Goal: Task Accomplishment & Management: Contribute content

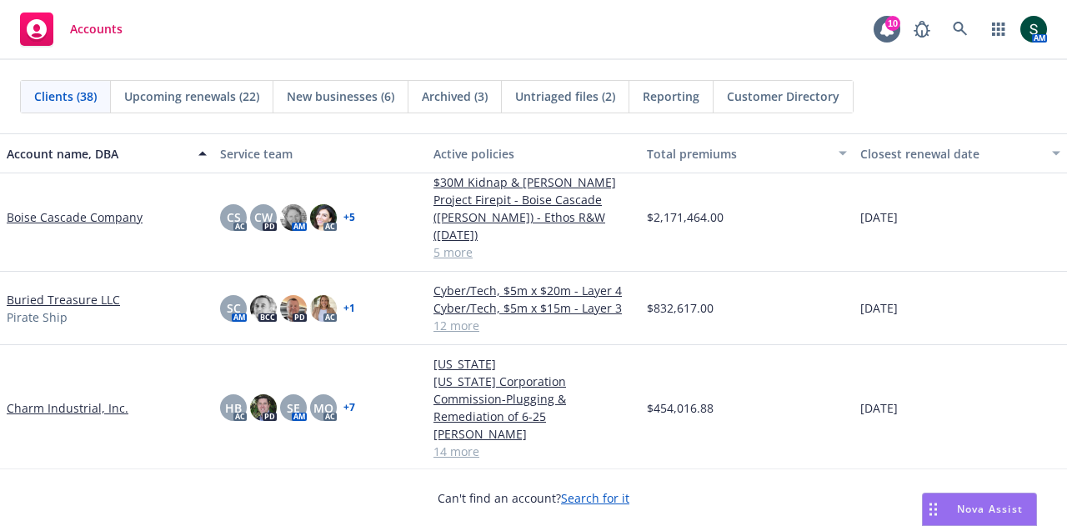
scroll to position [250, 0]
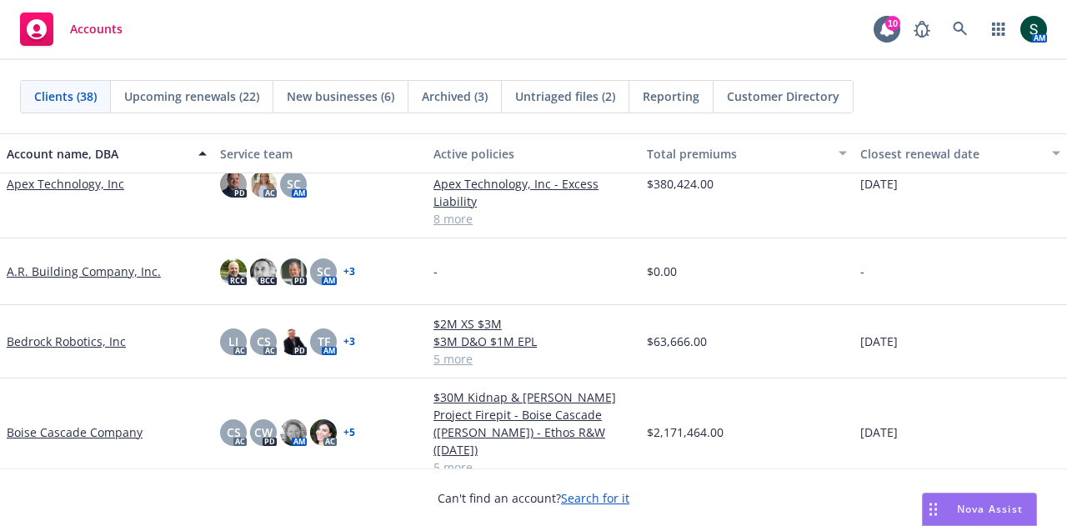
click at [38, 348] on link "Bedrock Robotics, Inc" at bounding box center [66, 342] width 119 height 18
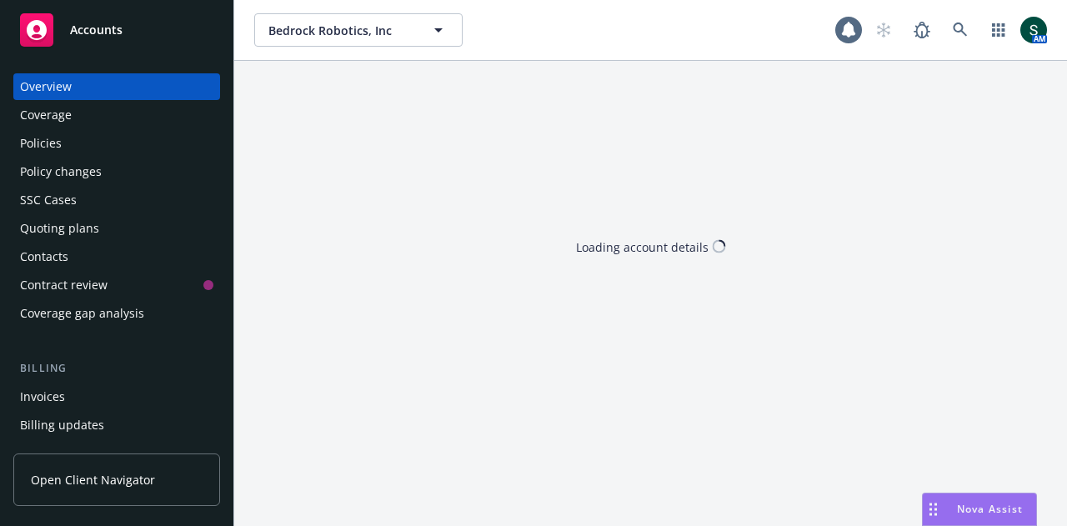
click at [113, 40] on div "Accounts" at bounding box center [116, 29] width 193 height 33
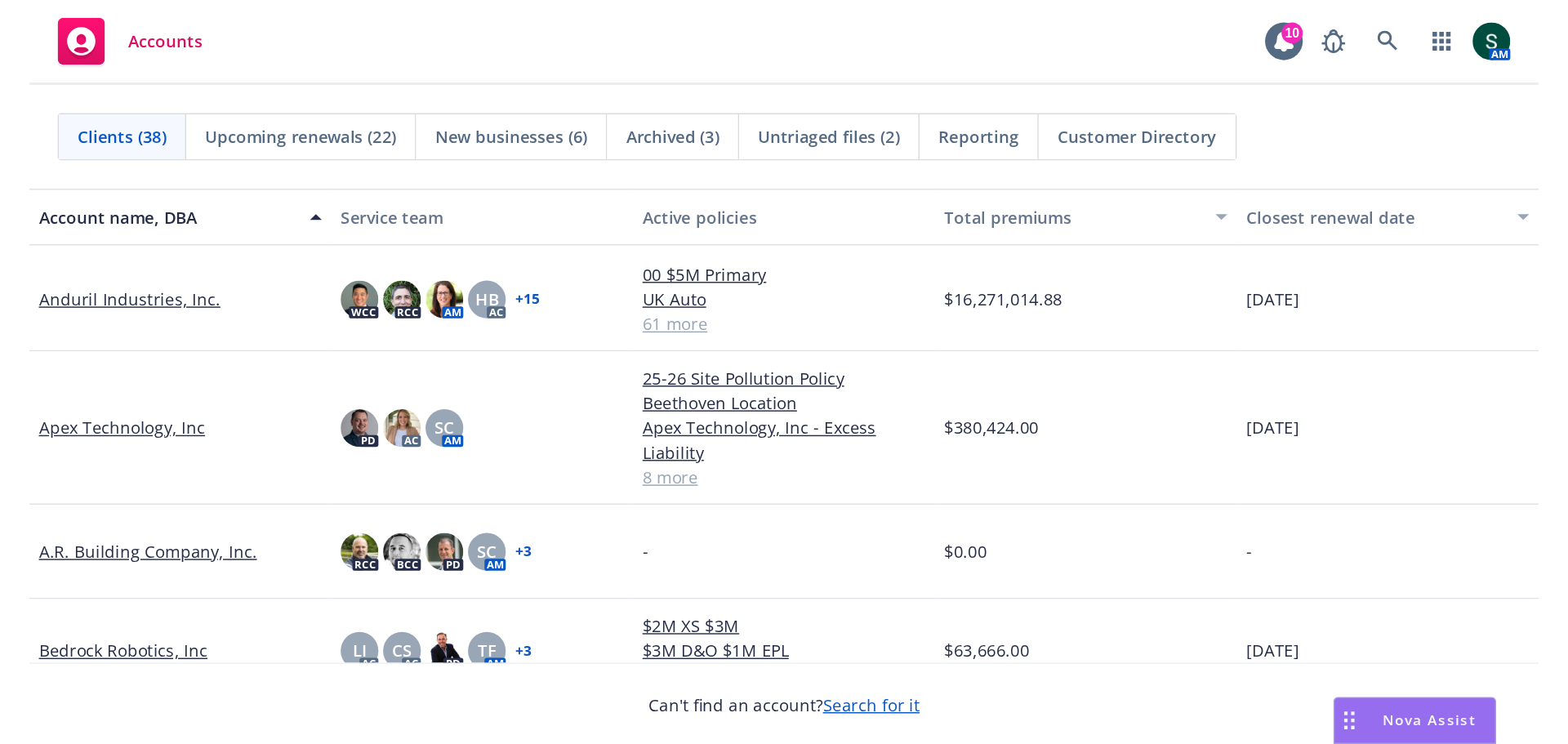
scroll to position [245, 0]
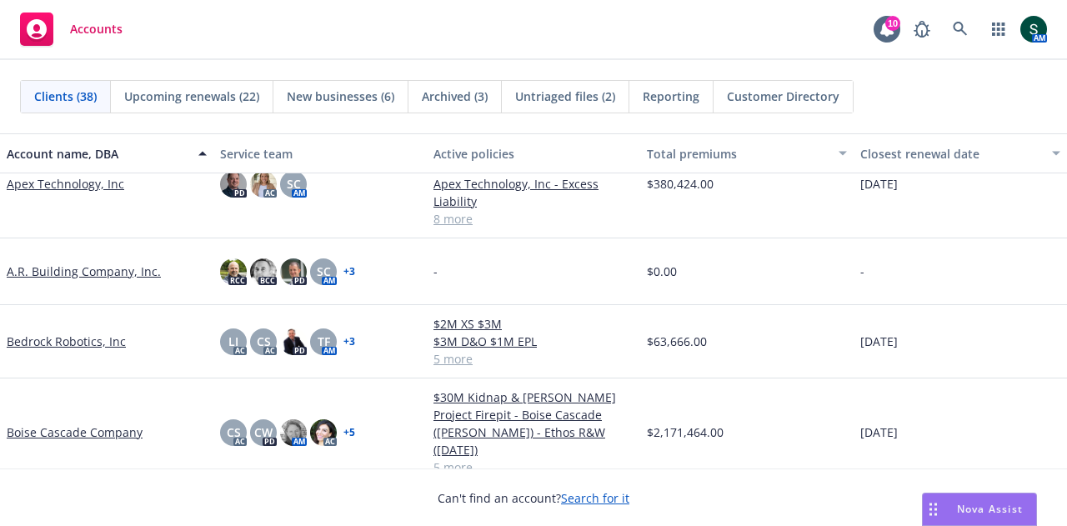
click at [98, 341] on link "Bedrock Robotics, Inc" at bounding box center [66, 342] width 119 height 18
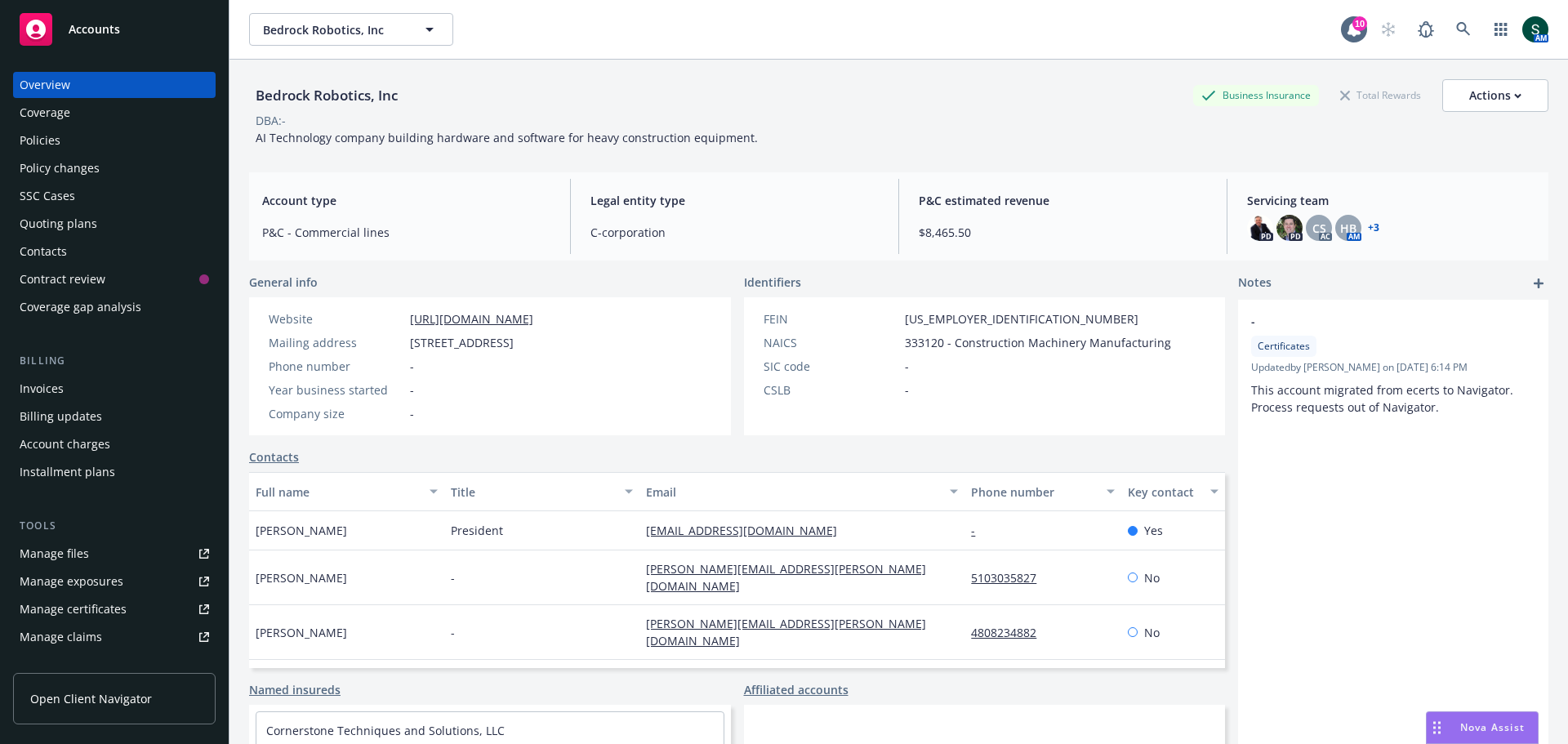
click at [69, 145] on div "Policies" at bounding box center [114, 140] width 189 height 26
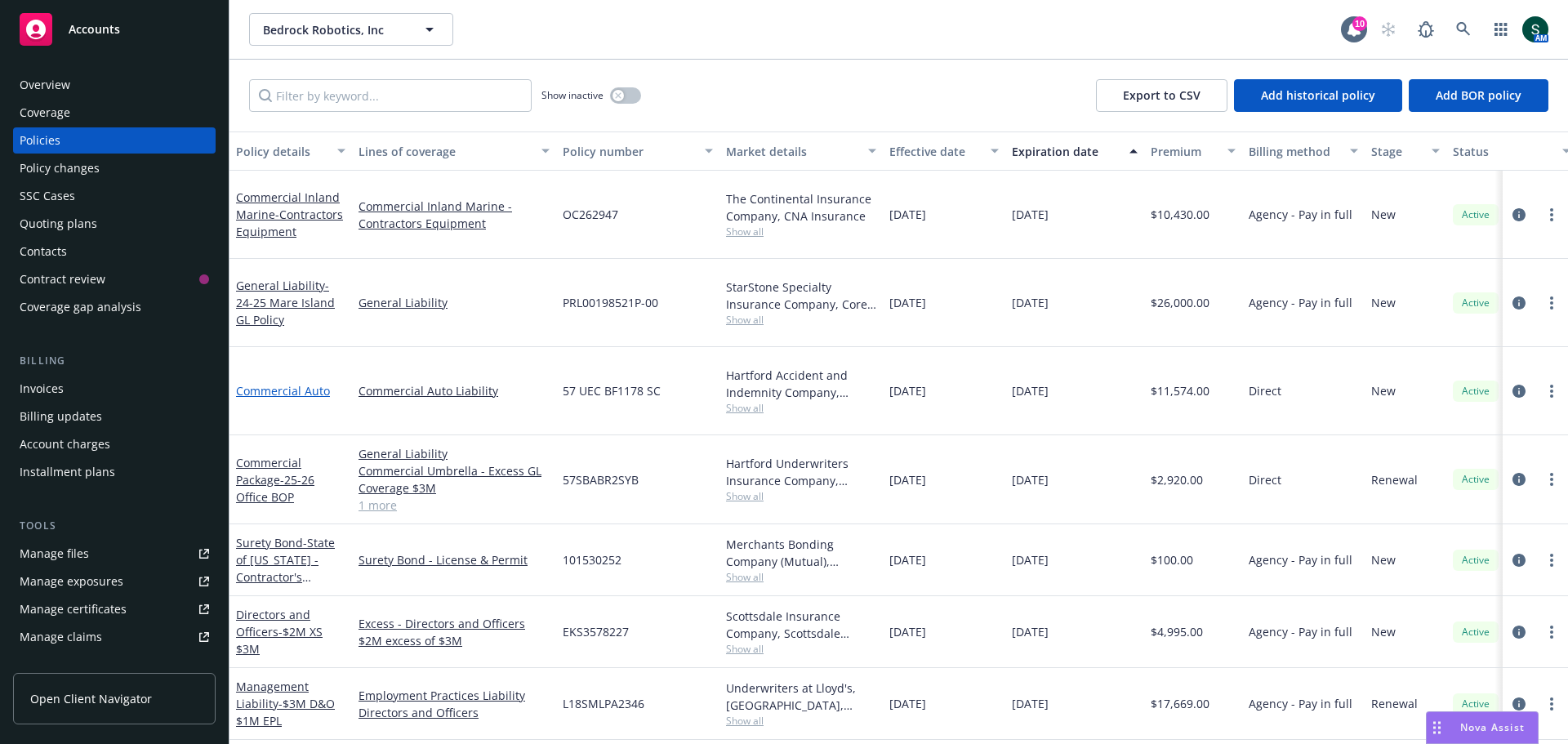
click at [272, 383] on link "Commercial Auto" at bounding box center [283, 391] width 94 height 16
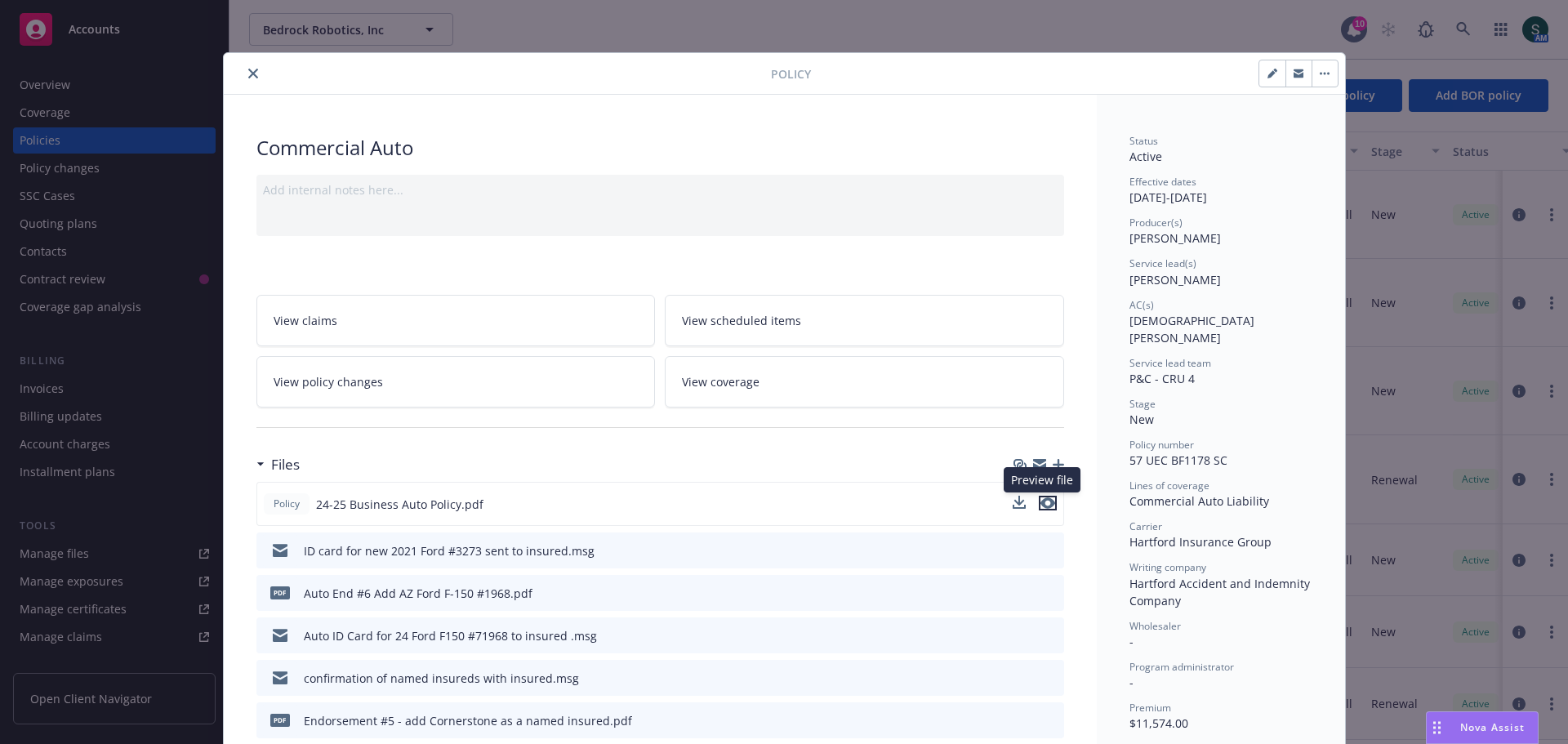
click at [1043, 507] on icon "preview file" at bounding box center [1048, 504] width 15 height 12
click at [248, 74] on icon "close" at bounding box center [253, 74] width 10 height 10
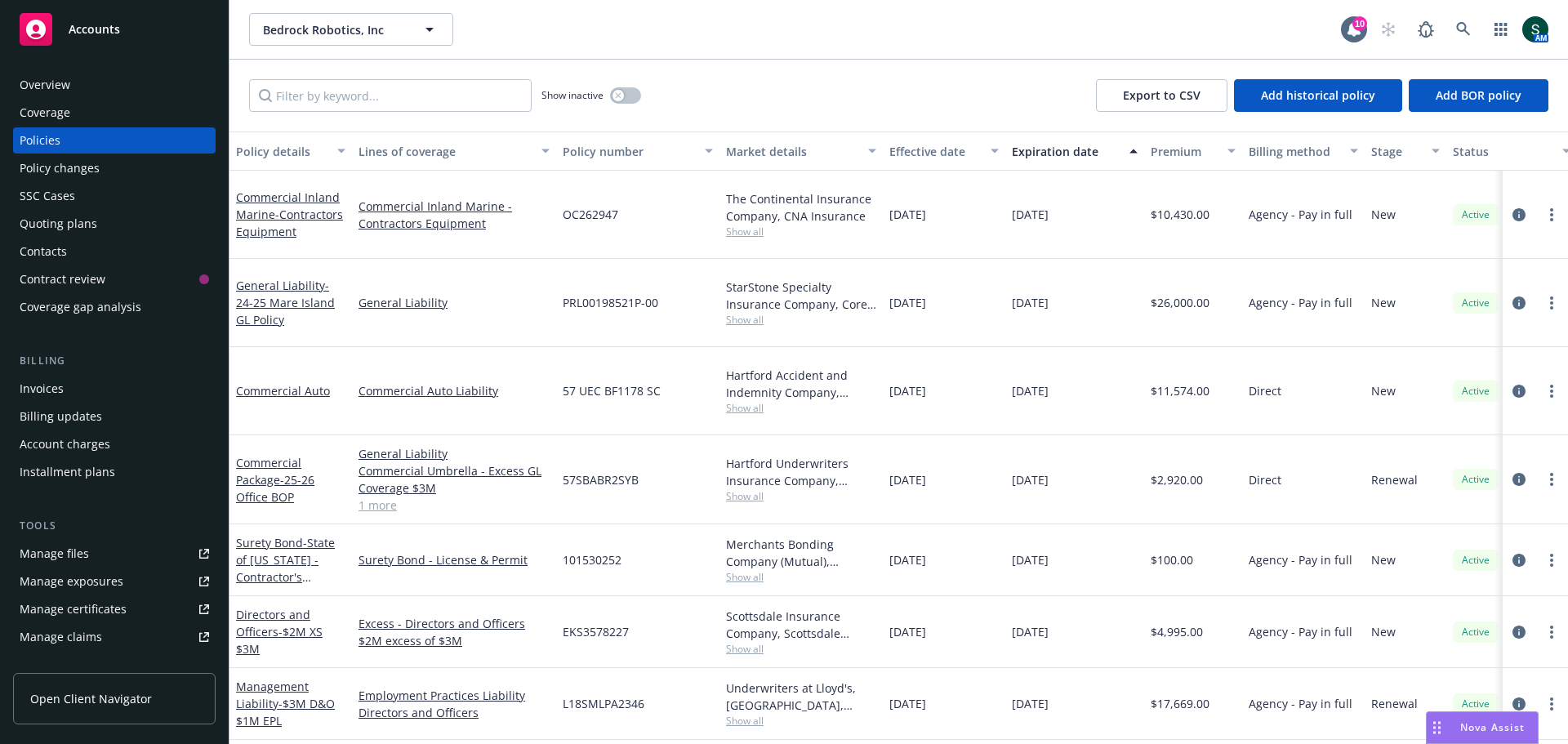
click at [85, 30] on span "Accounts" at bounding box center [94, 28] width 52 height 13
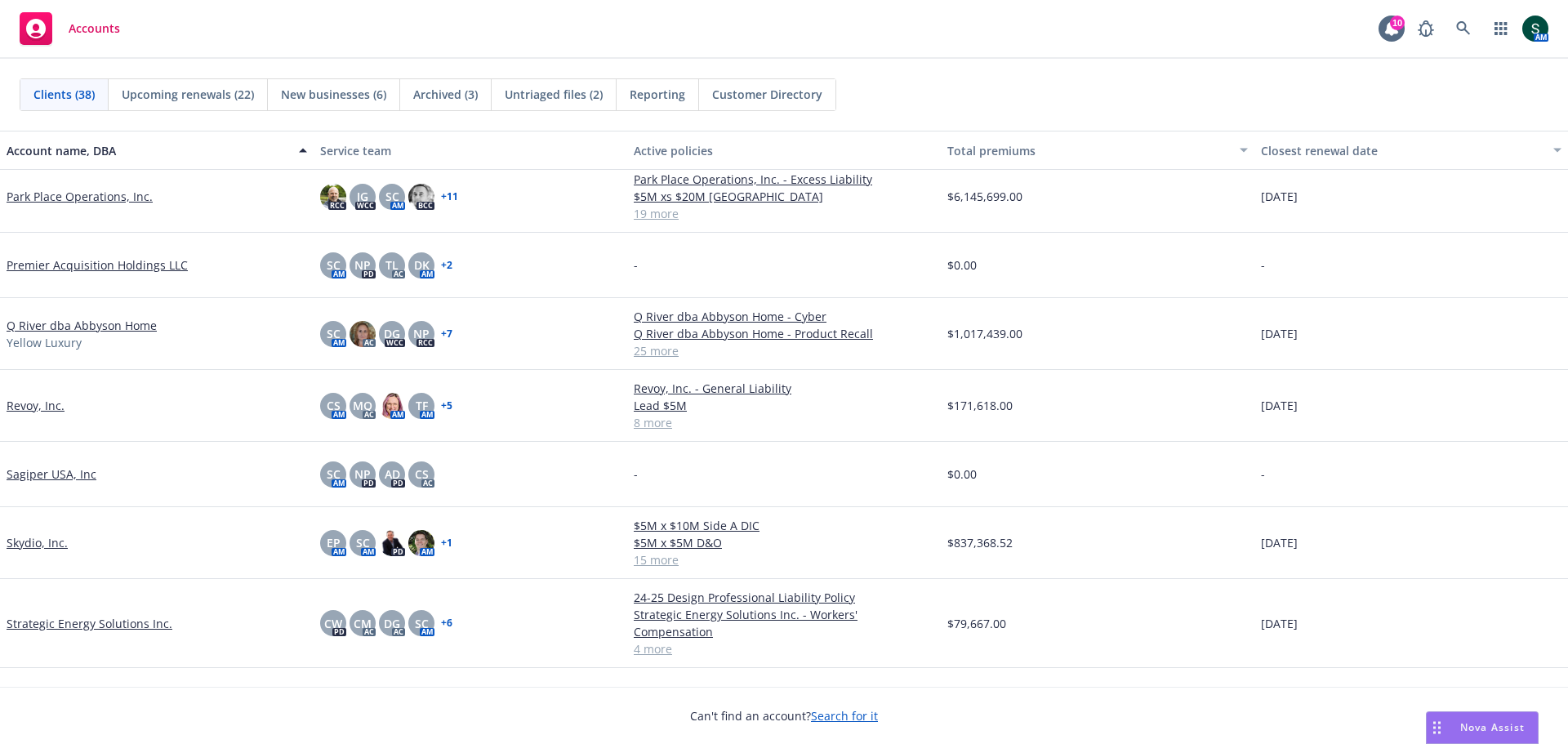
scroll to position [1879, 0]
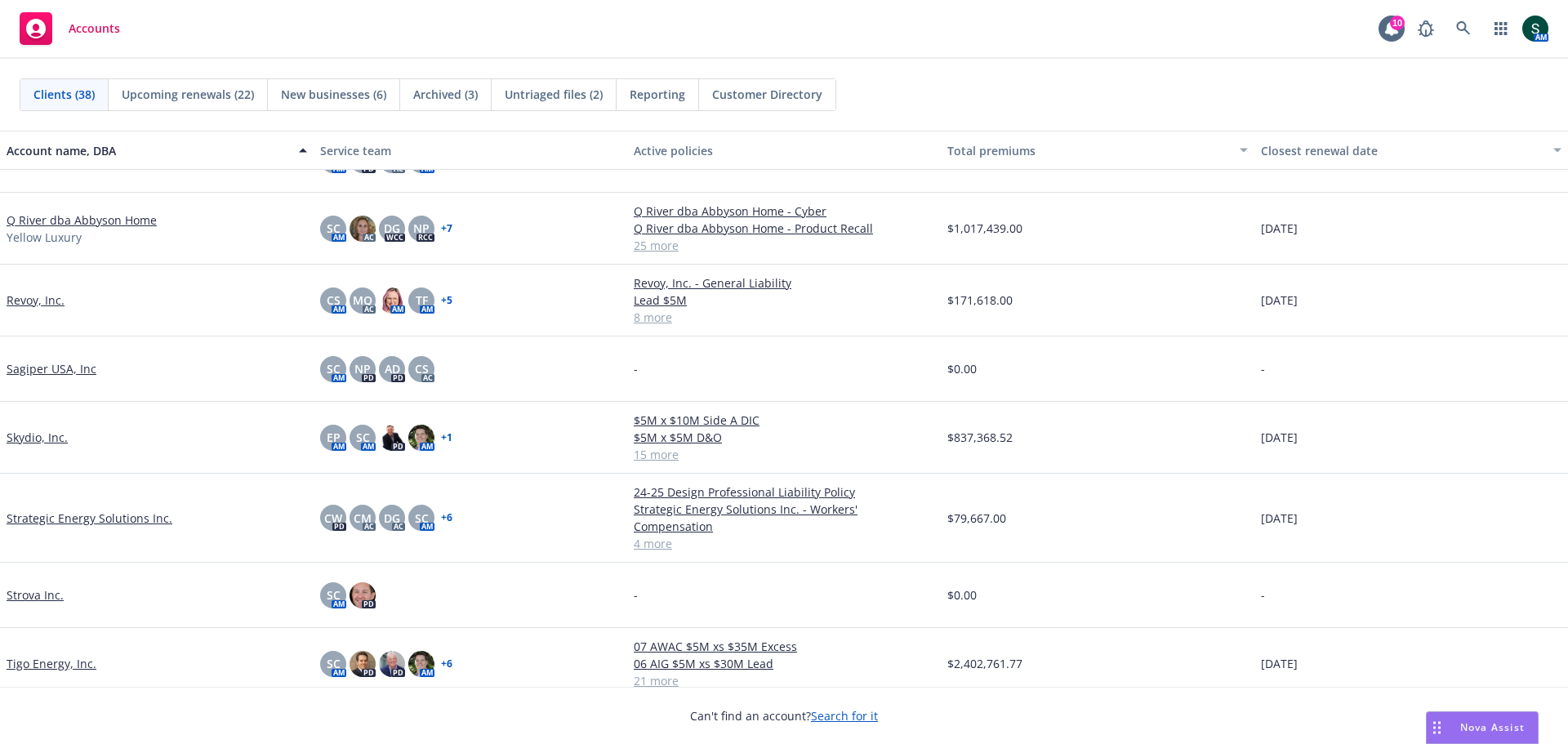
click at [26, 439] on link "Skydio, Inc." at bounding box center [37, 438] width 62 height 18
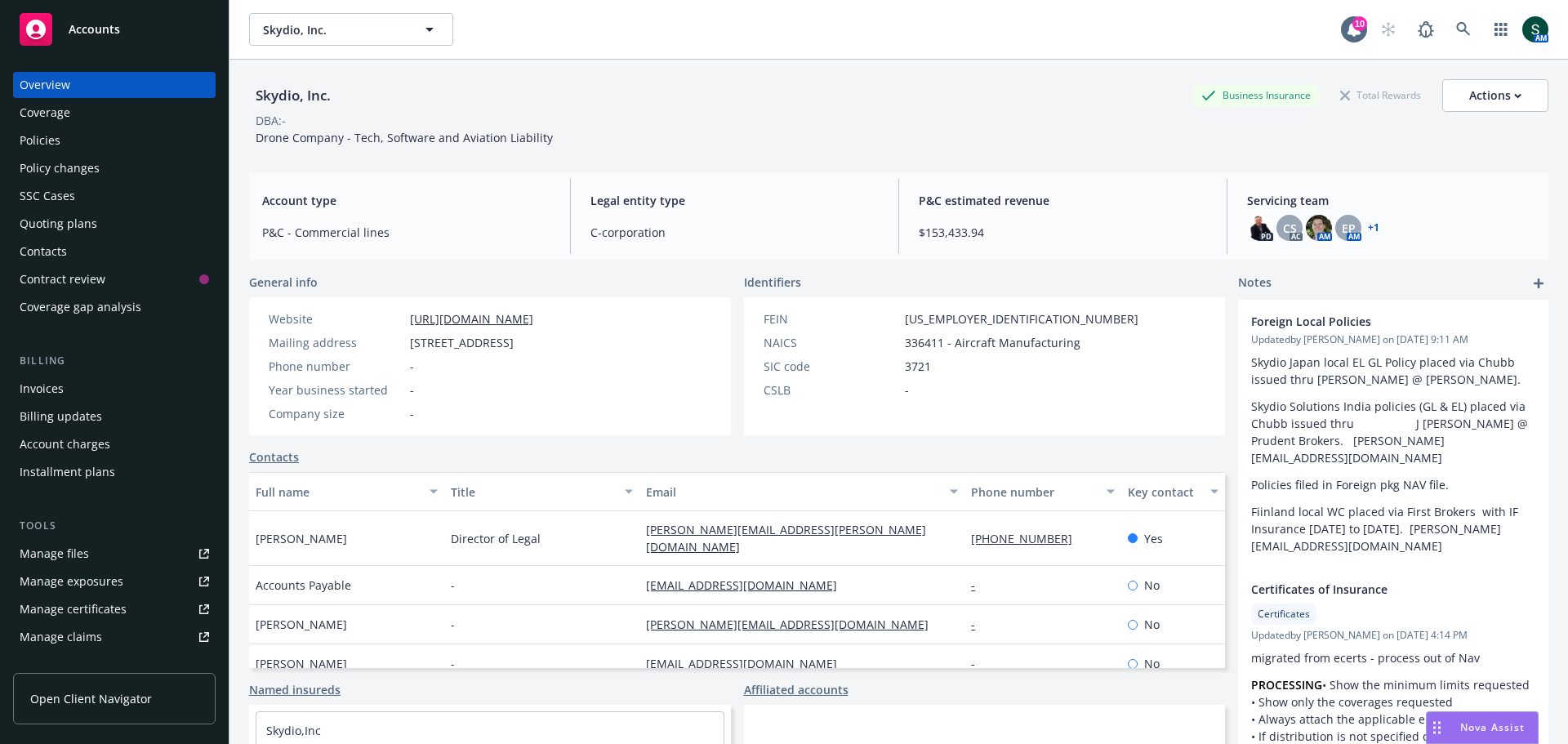
click at [45, 140] on div "Policies" at bounding box center [40, 140] width 41 height 26
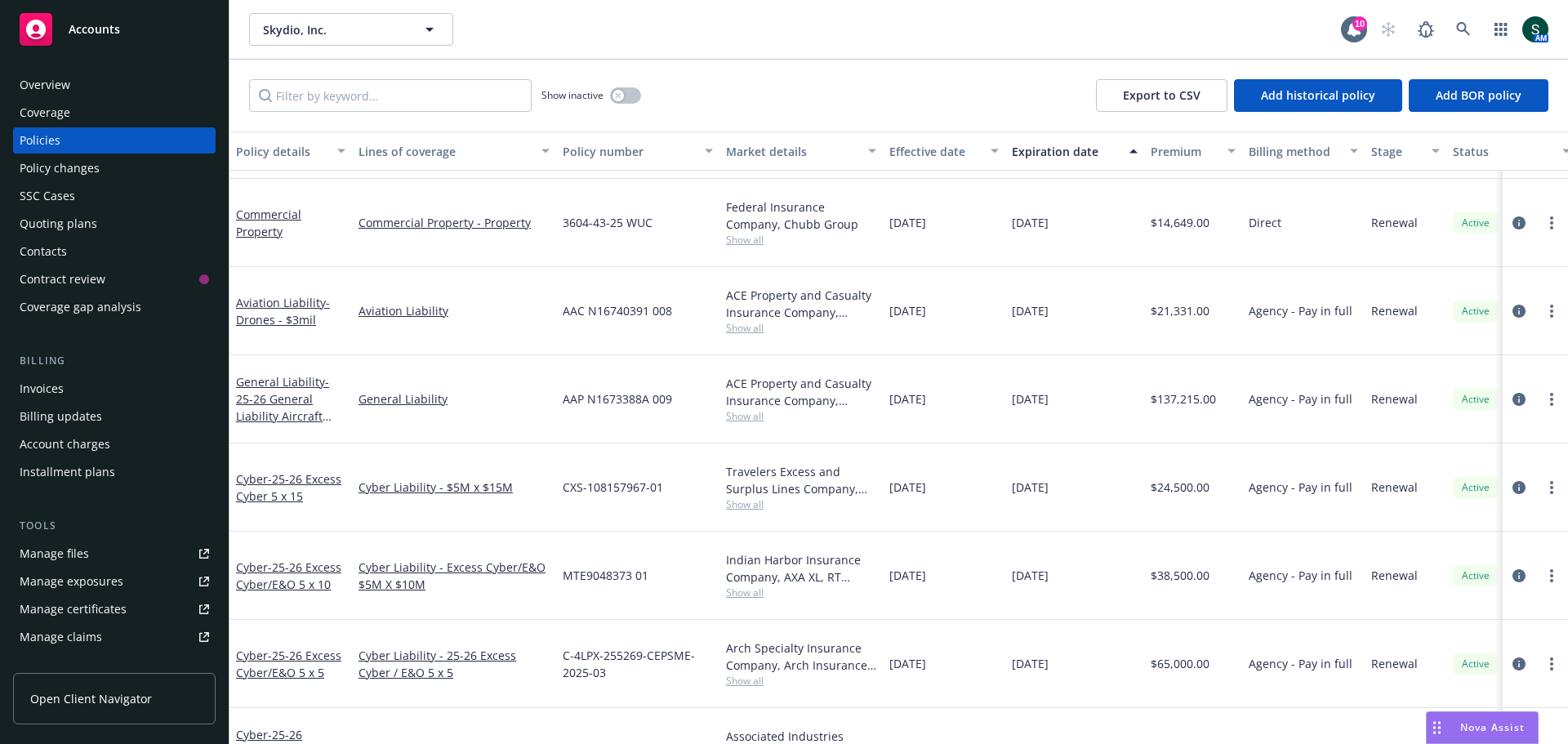
scroll to position [490, 0]
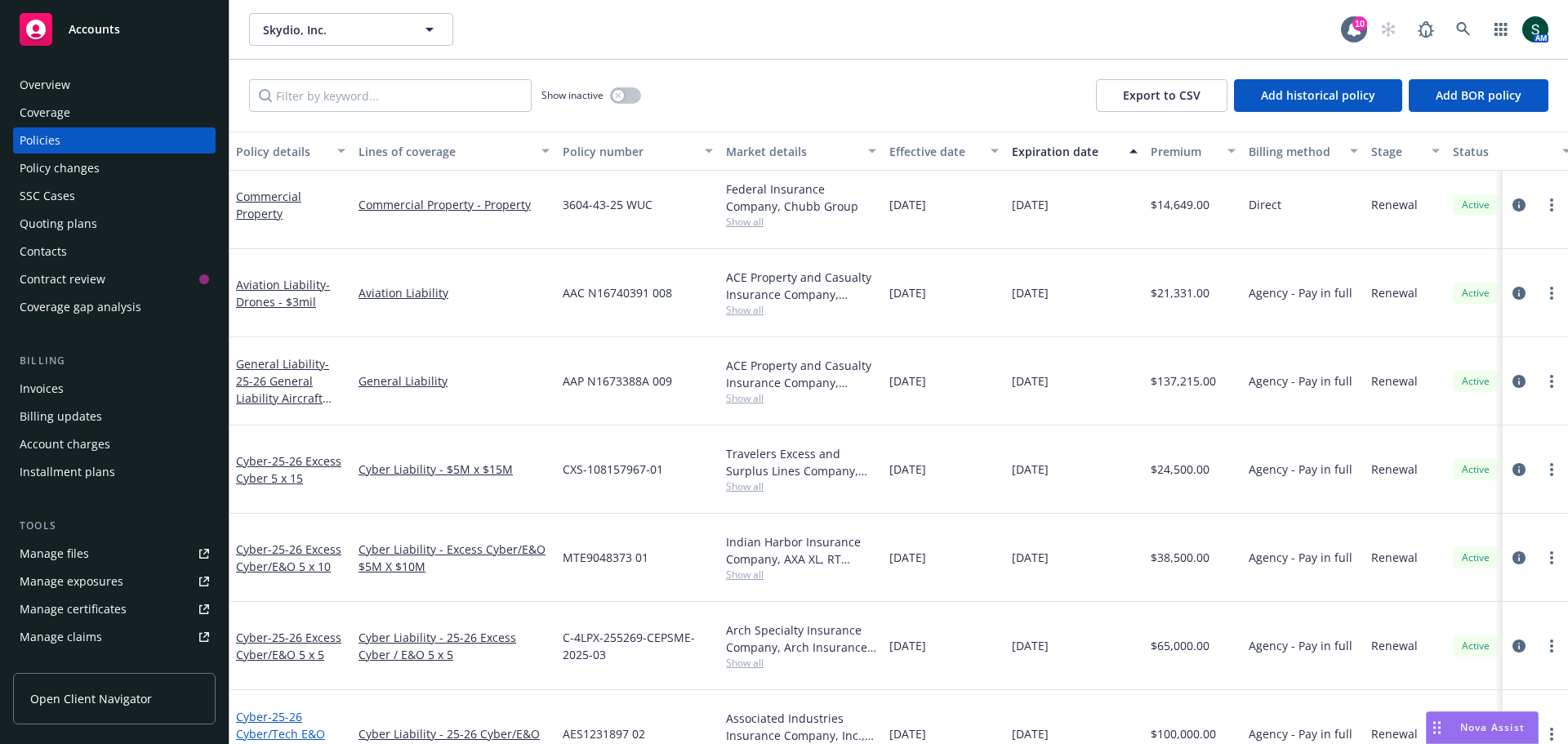
click at [287, 515] on span "- 25-26 Cyber/Tech E&O $5M" at bounding box center [280, 734] width 89 height 50
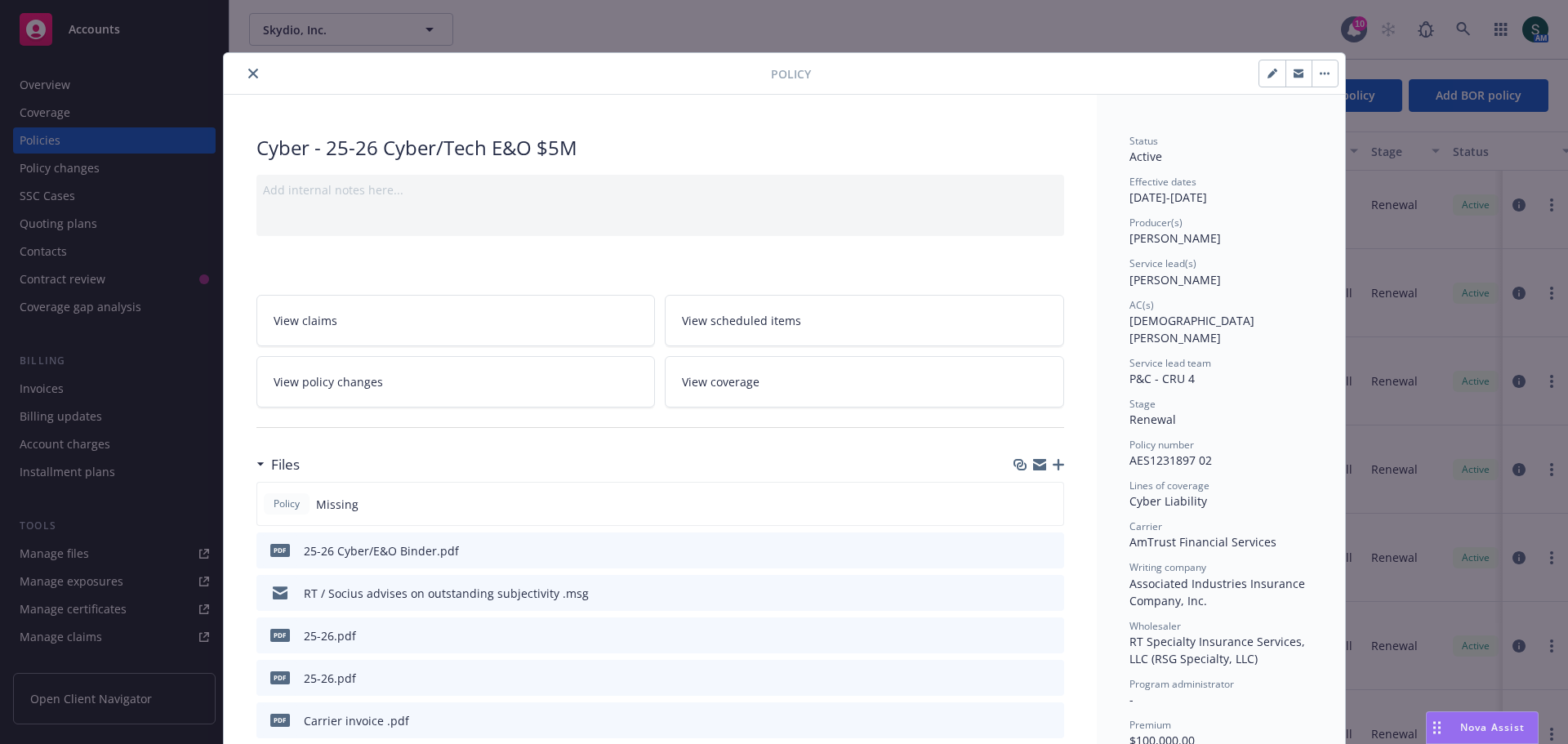
click at [1045, 464] on icon "button" at bounding box center [1058, 465] width 12 height 12
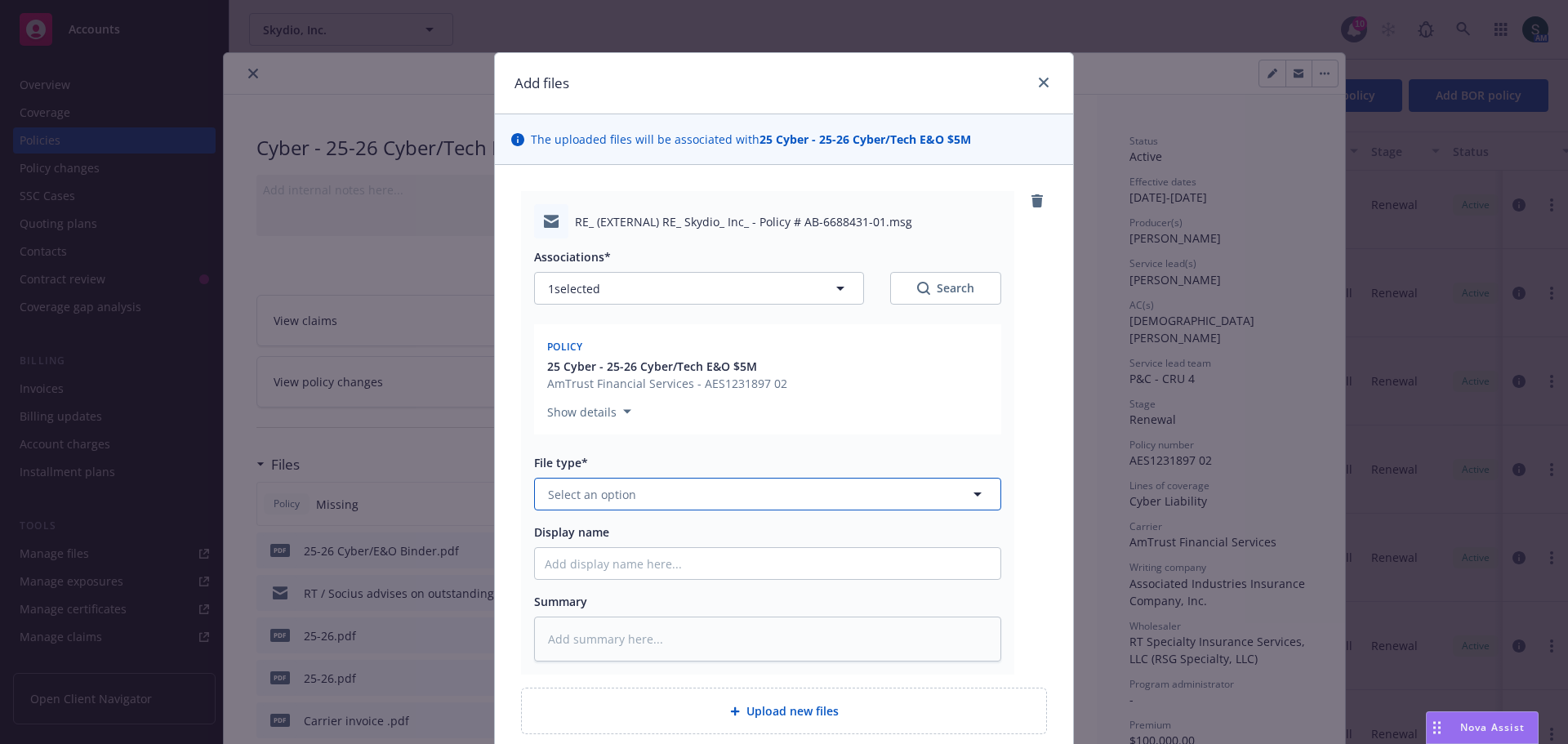
click at [635, 492] on button "Select an option" at bounding box center [767, 494] width 467 height 32
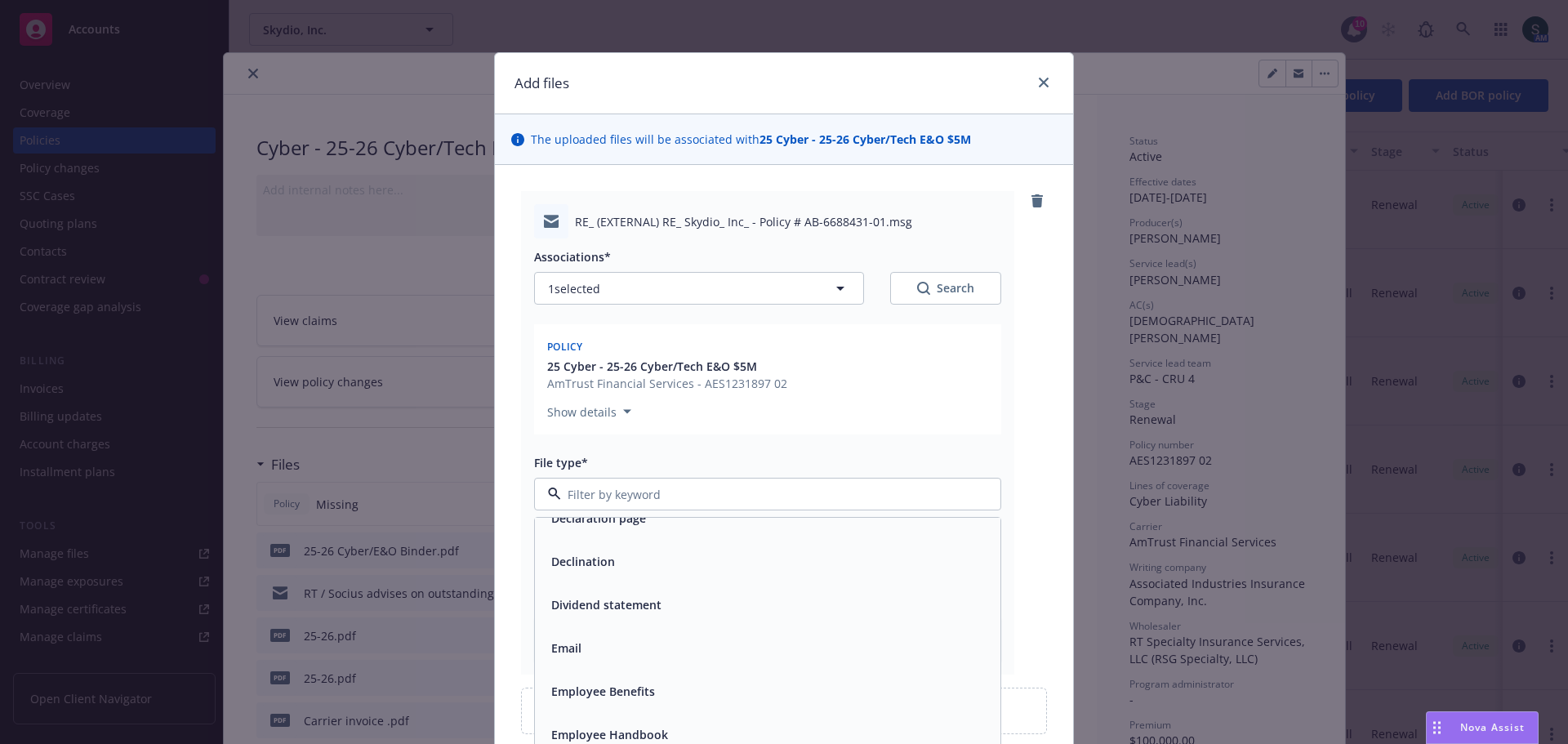
click at [579, 515] on div "Email" at bounding box center [767, 648] width 446 height 24
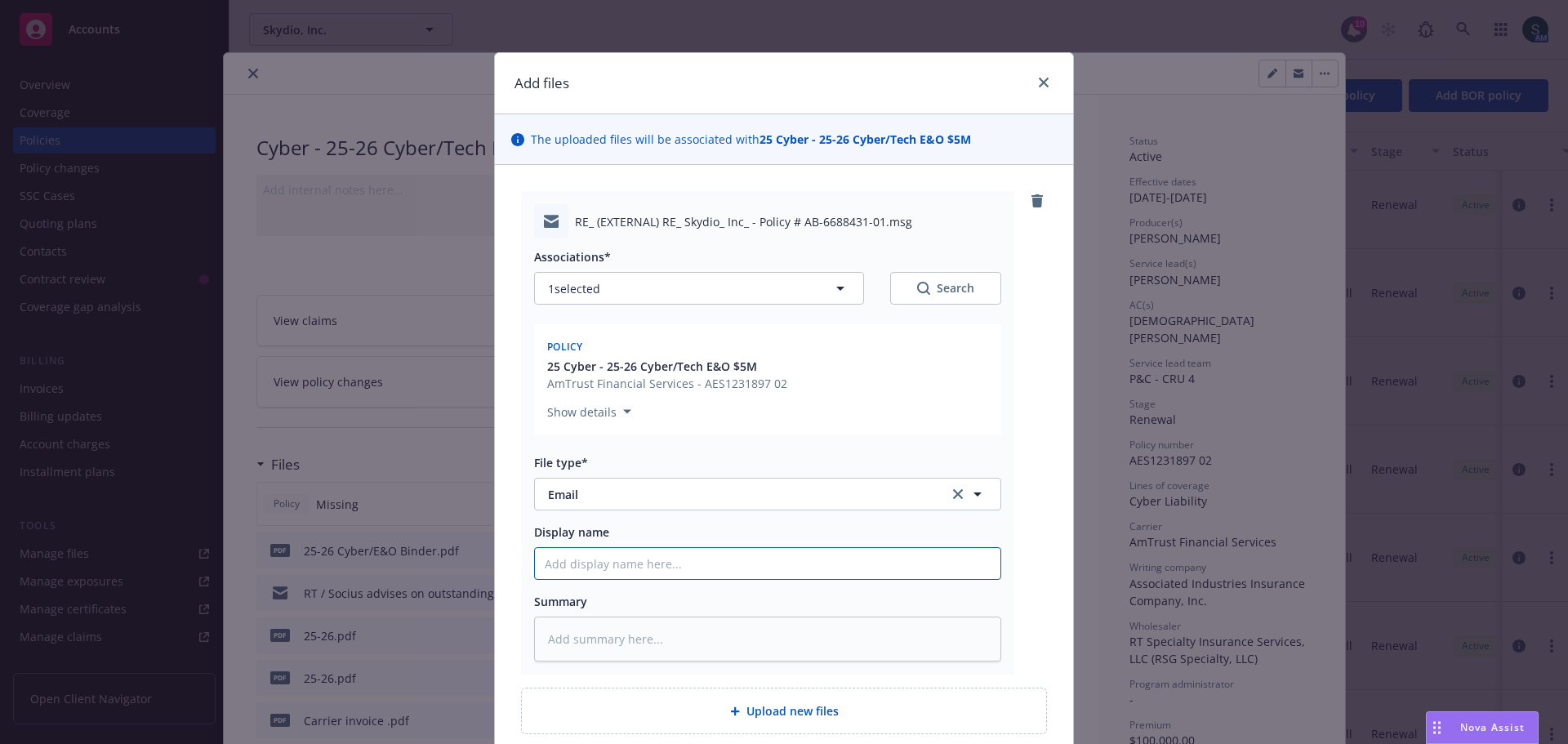
click at [568, 515] on input "Display name" at bounding box center [767, 564] width 466 height 31
type textarea "x"
type input "s"
type textarea "x"
type input "si"
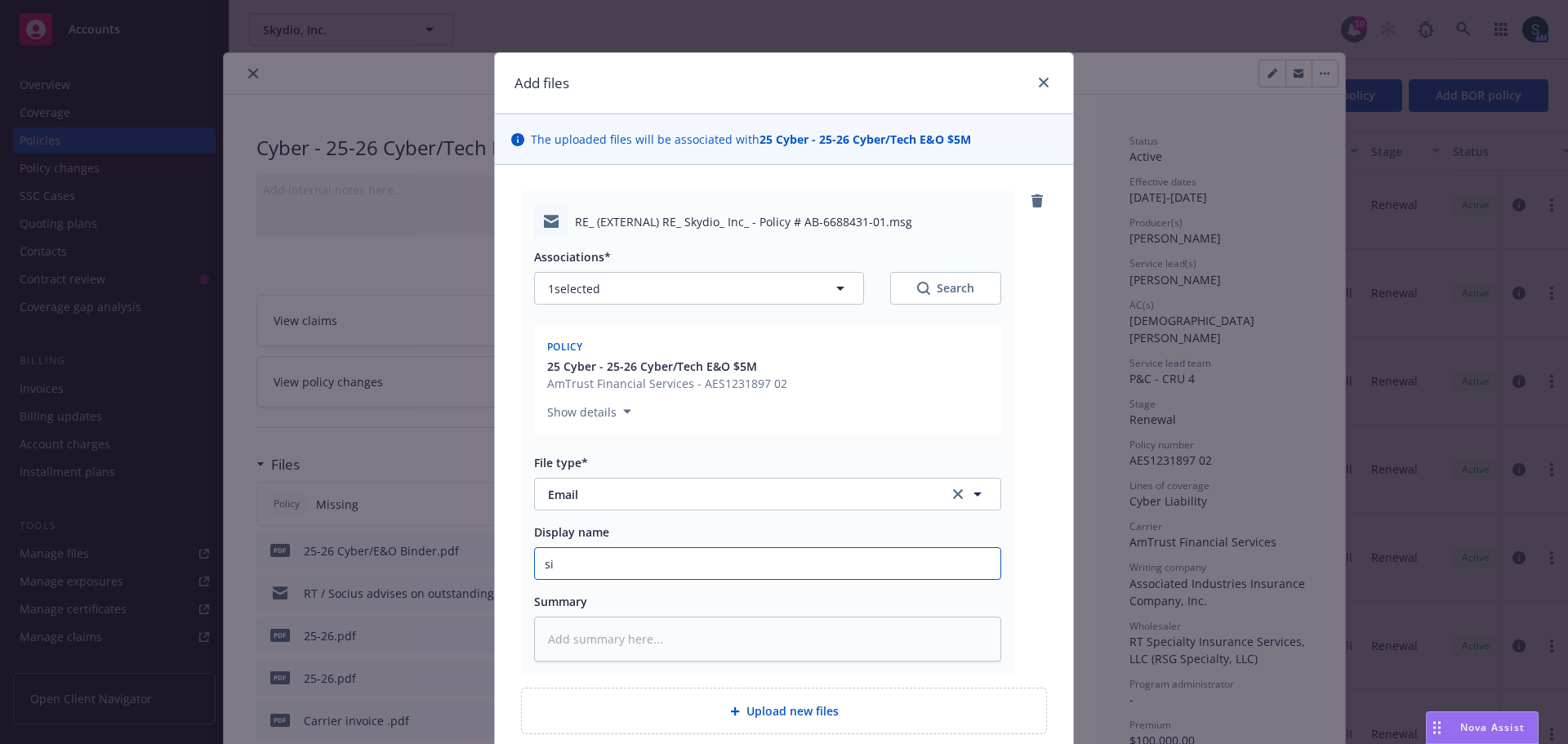
type textarea "x"
type input "sig"
type textarea "x"
type input "sign"
type textarea "x"
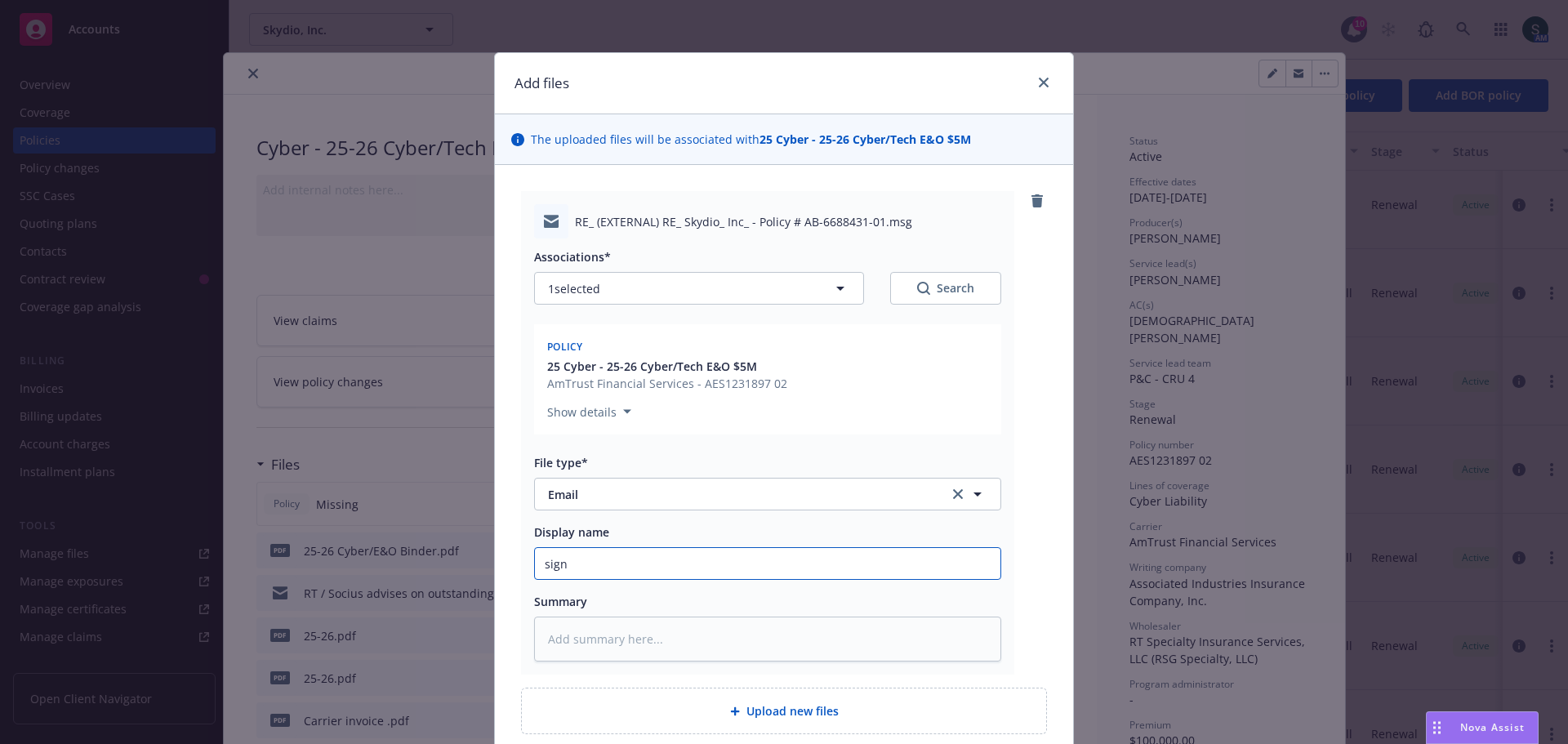
type input "signe"
type textarea "x"
type input "signed"
type textarea "x"
type input "signed"
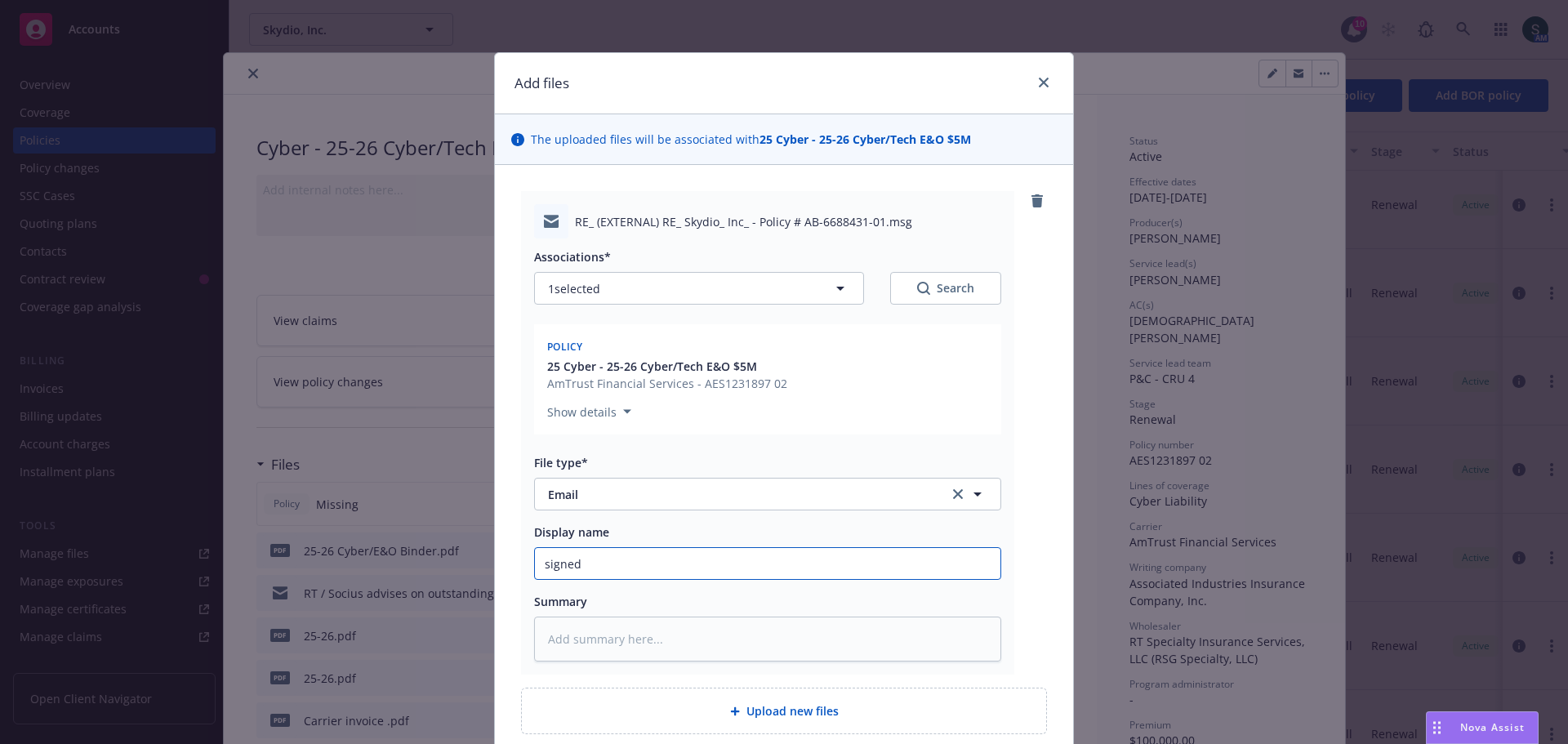
type textarea "x"
type input "signed r"
type textarea "x"
type input "signed ra"
type textarea "x"
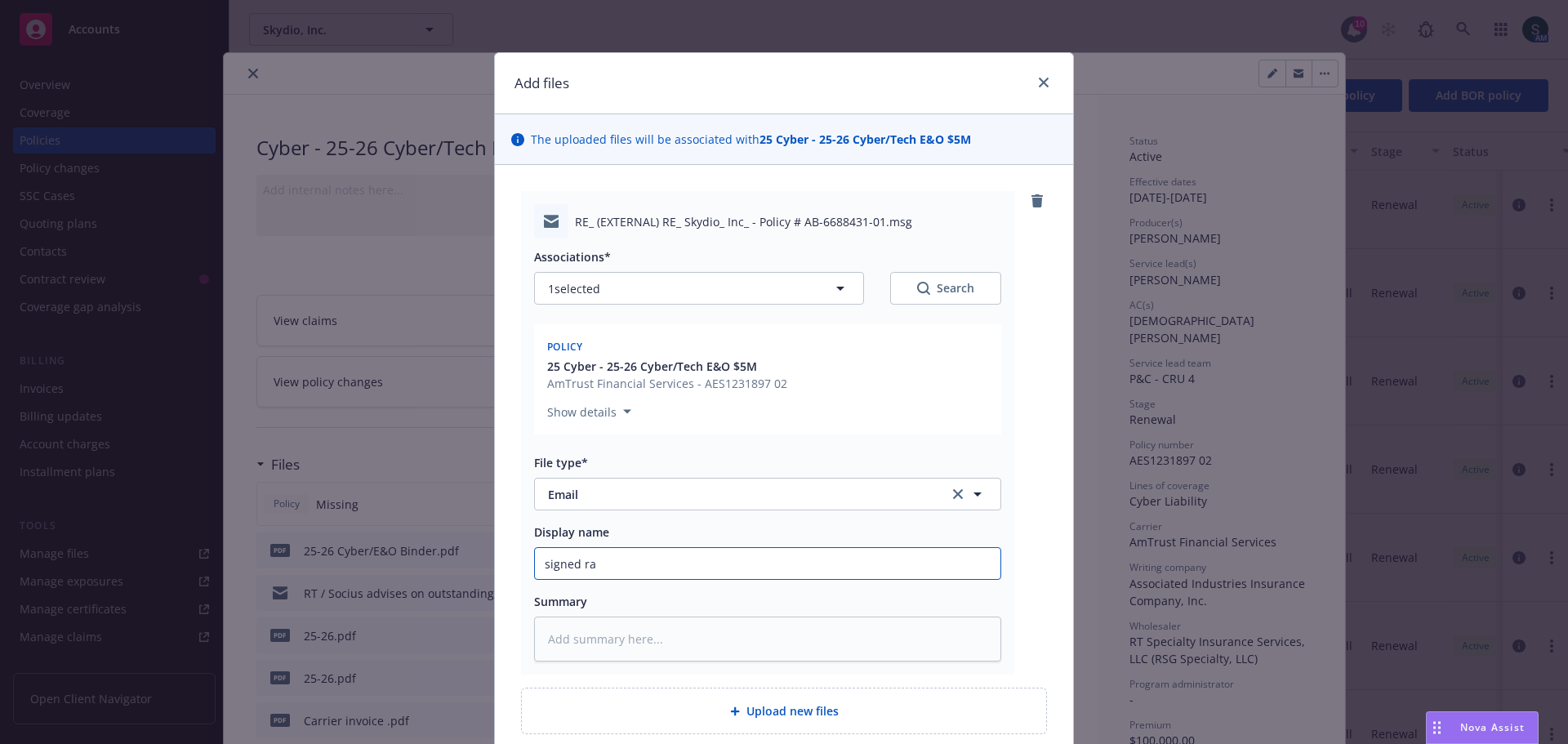
type input "signed ran"
type textarea "x"
type input "signed rans"
type textarea "x"
type input "signed ranso"
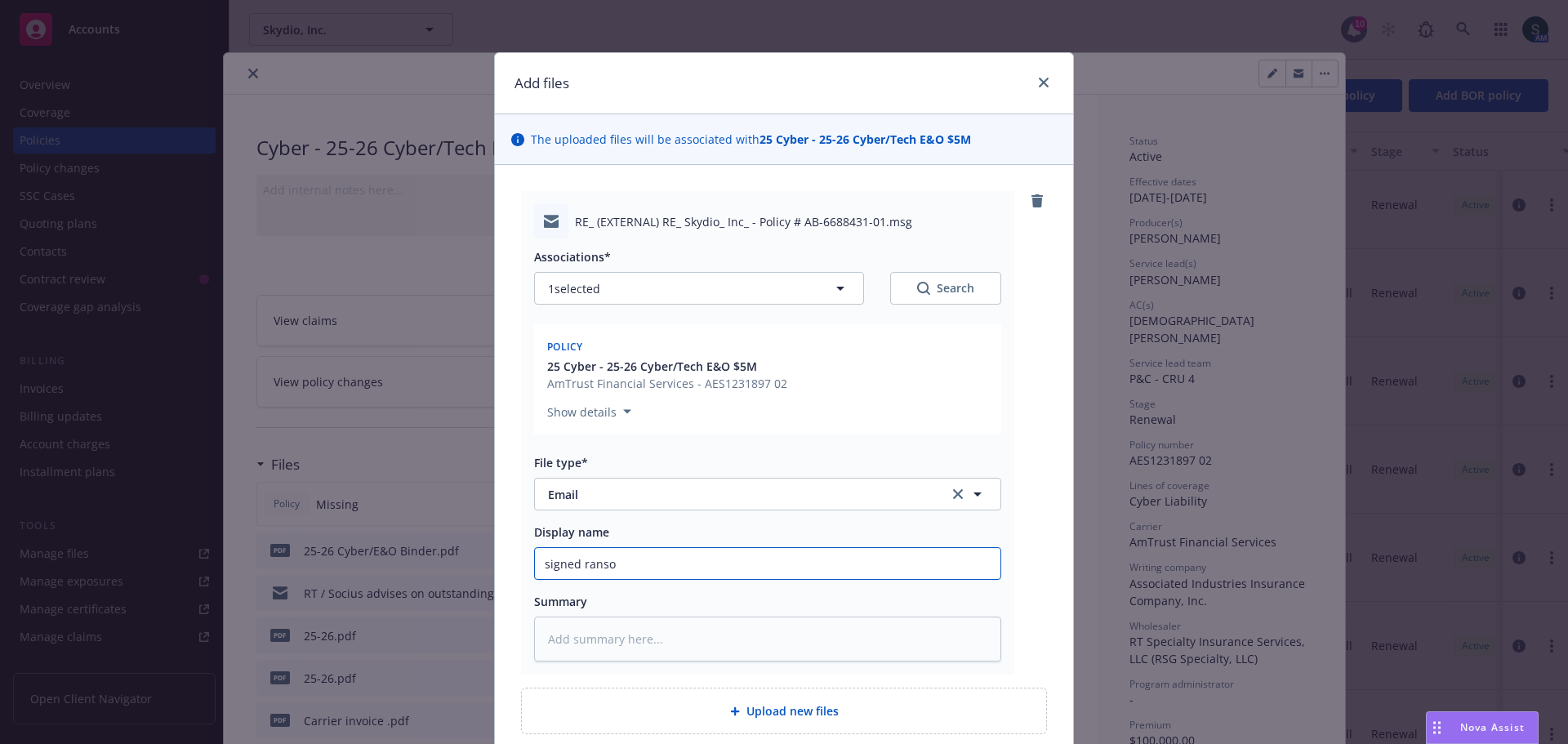
type textarea "x"
type input "signed [PERSON_NAME]"
type textarea "x"
type input "signed ransomw"
type textarea "x"
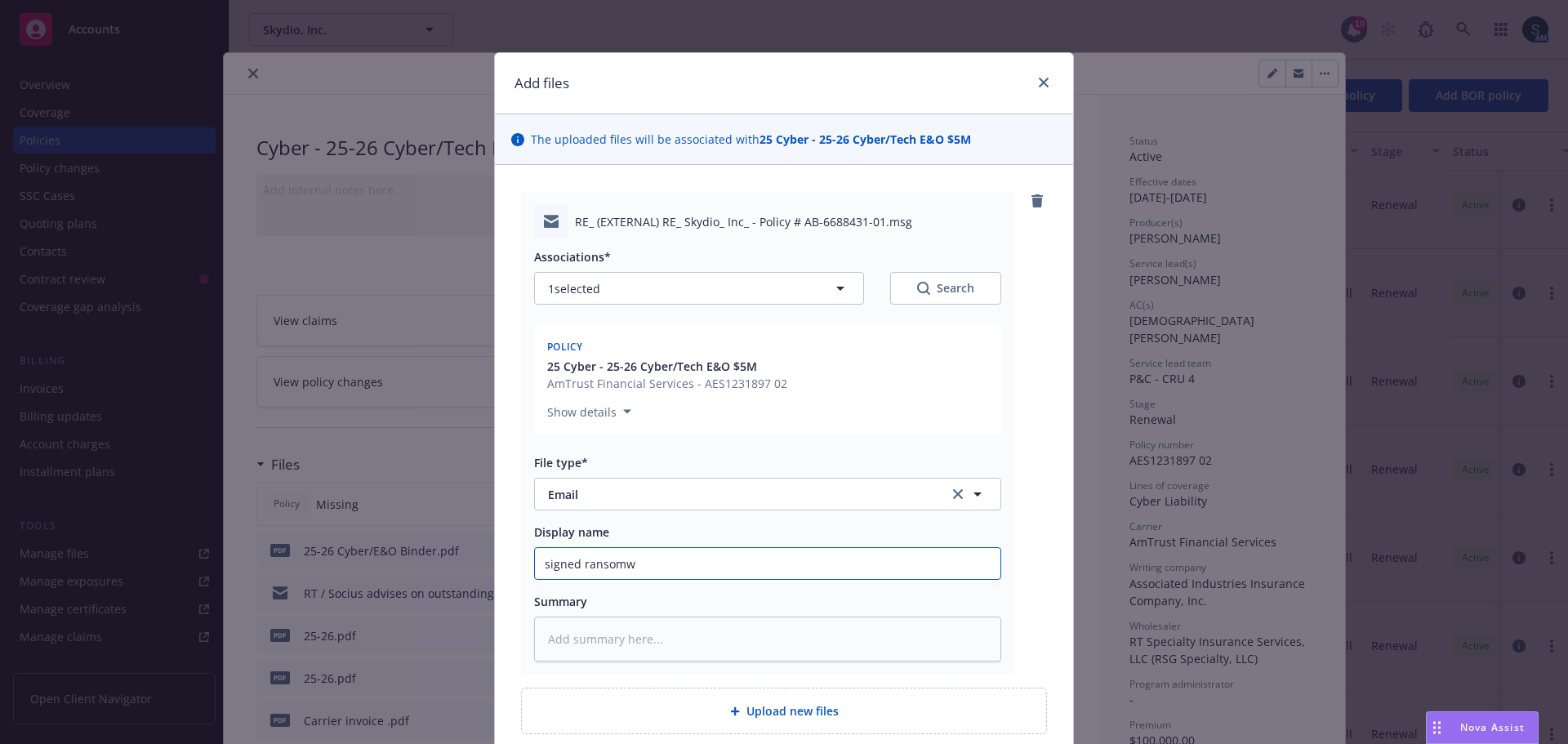
type input "signed ransomwa"
type textarea "x"
type input "signed ransomwar"
type textarea "x"
type input "signed ransomware"
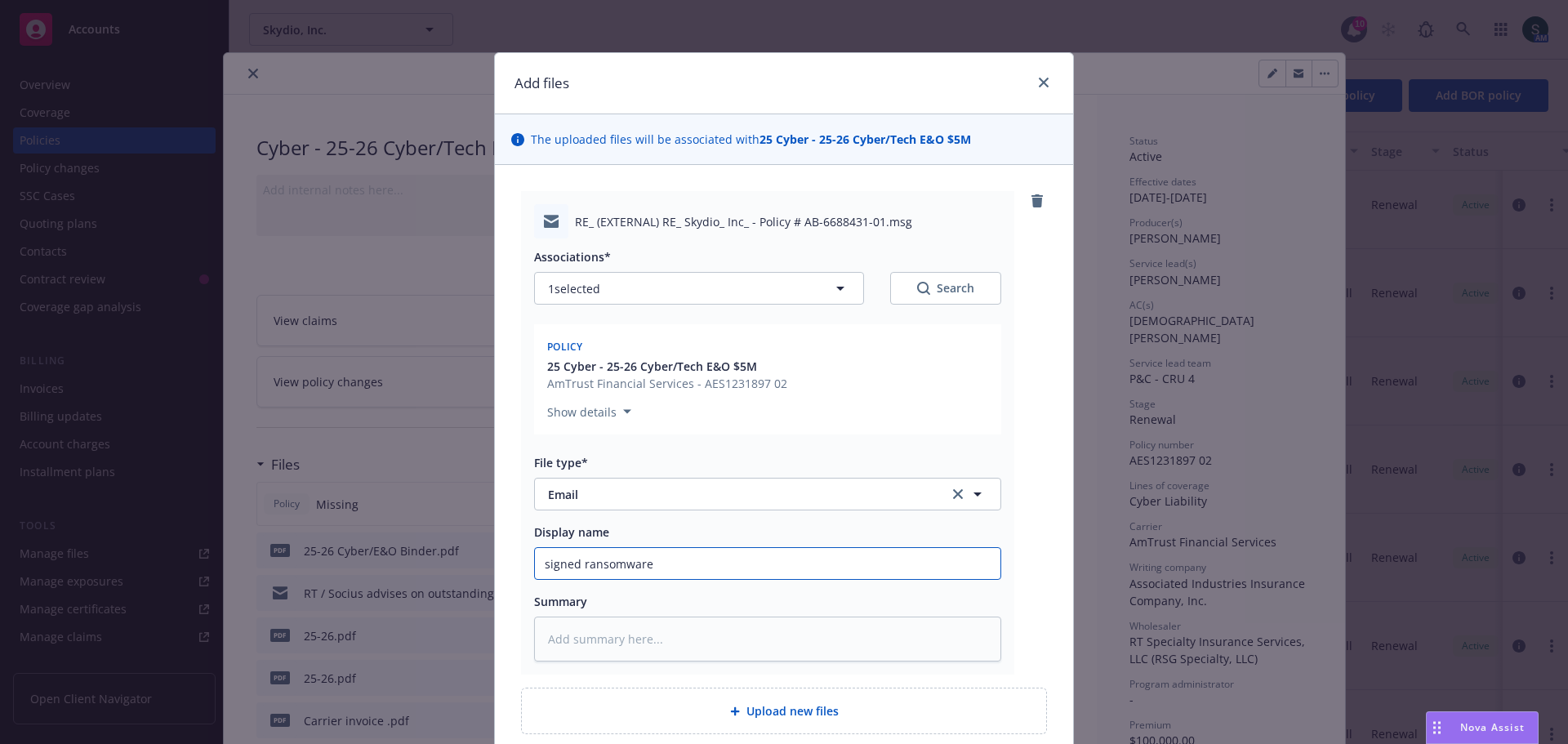
type textarea "x"
type input "signed ransomware"
type textarea "x"
type input "signed ransomware s"
type textarea "x"
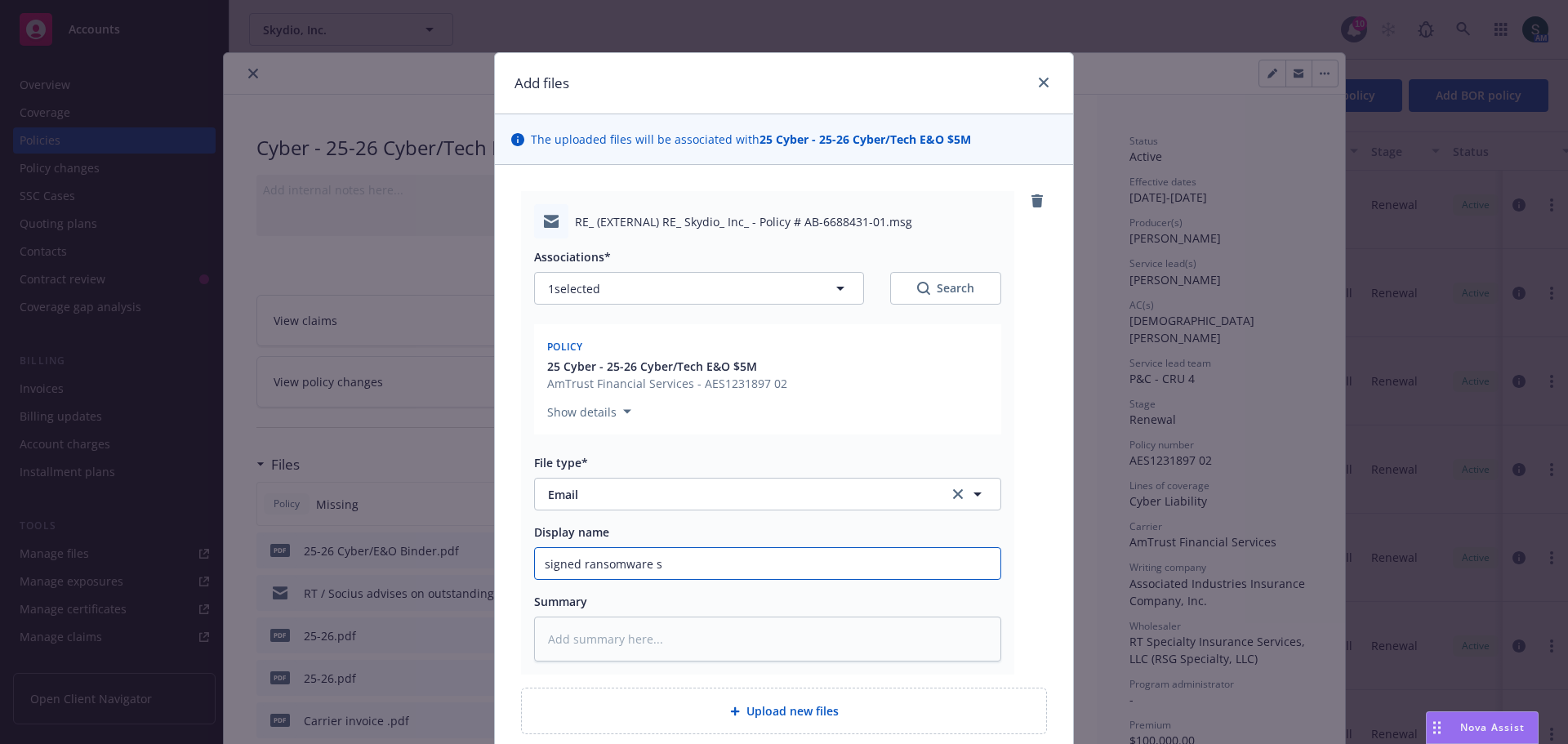
type input "signed ransomware su"
type textarea "x"
type input "signed ransomware sup"
type textarea "x"
type input "signed ransomware supp"
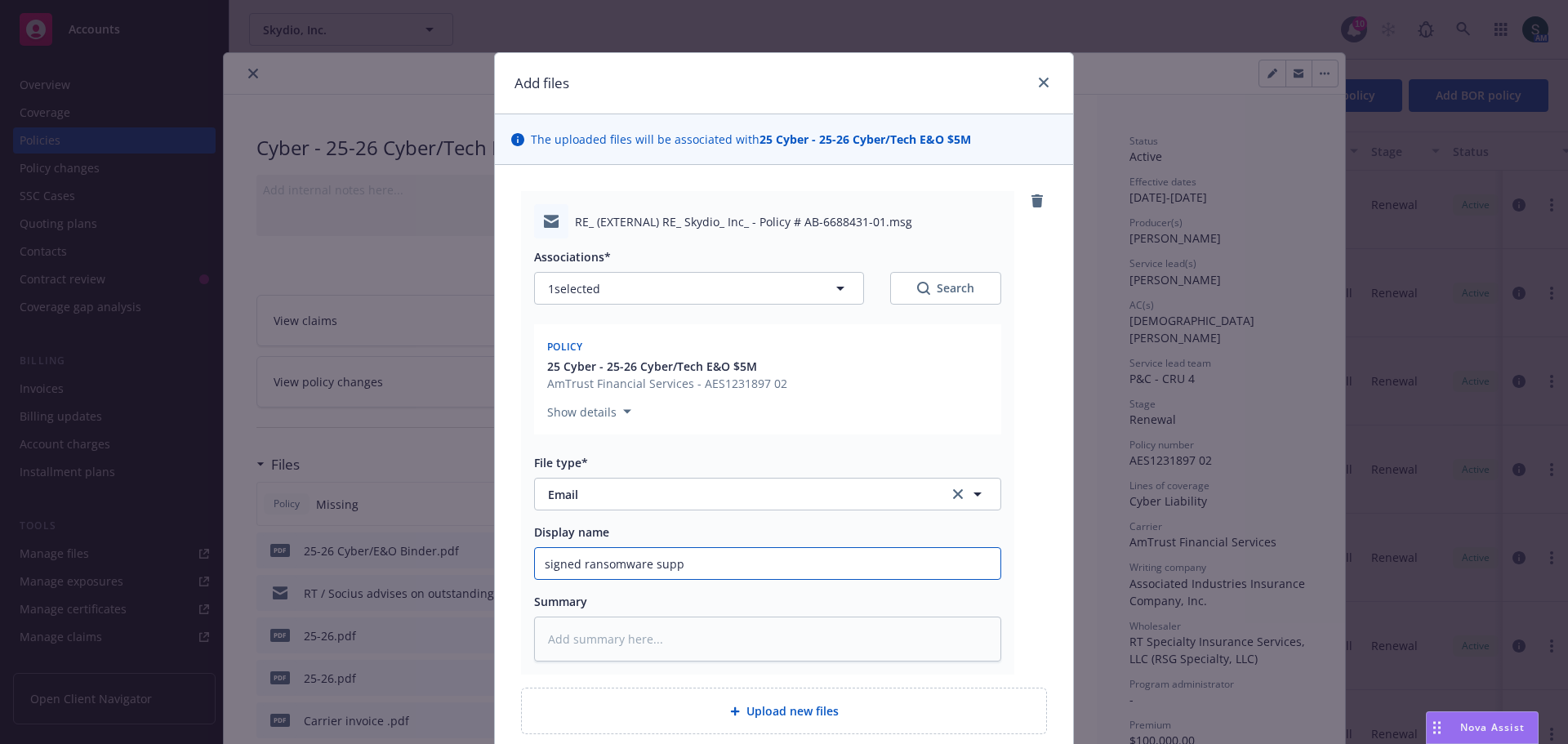
type textarea "x"
type input "signed ransomware suppl"
type textarea "x"
type input "signed ransomware supple"
type textarea "x"
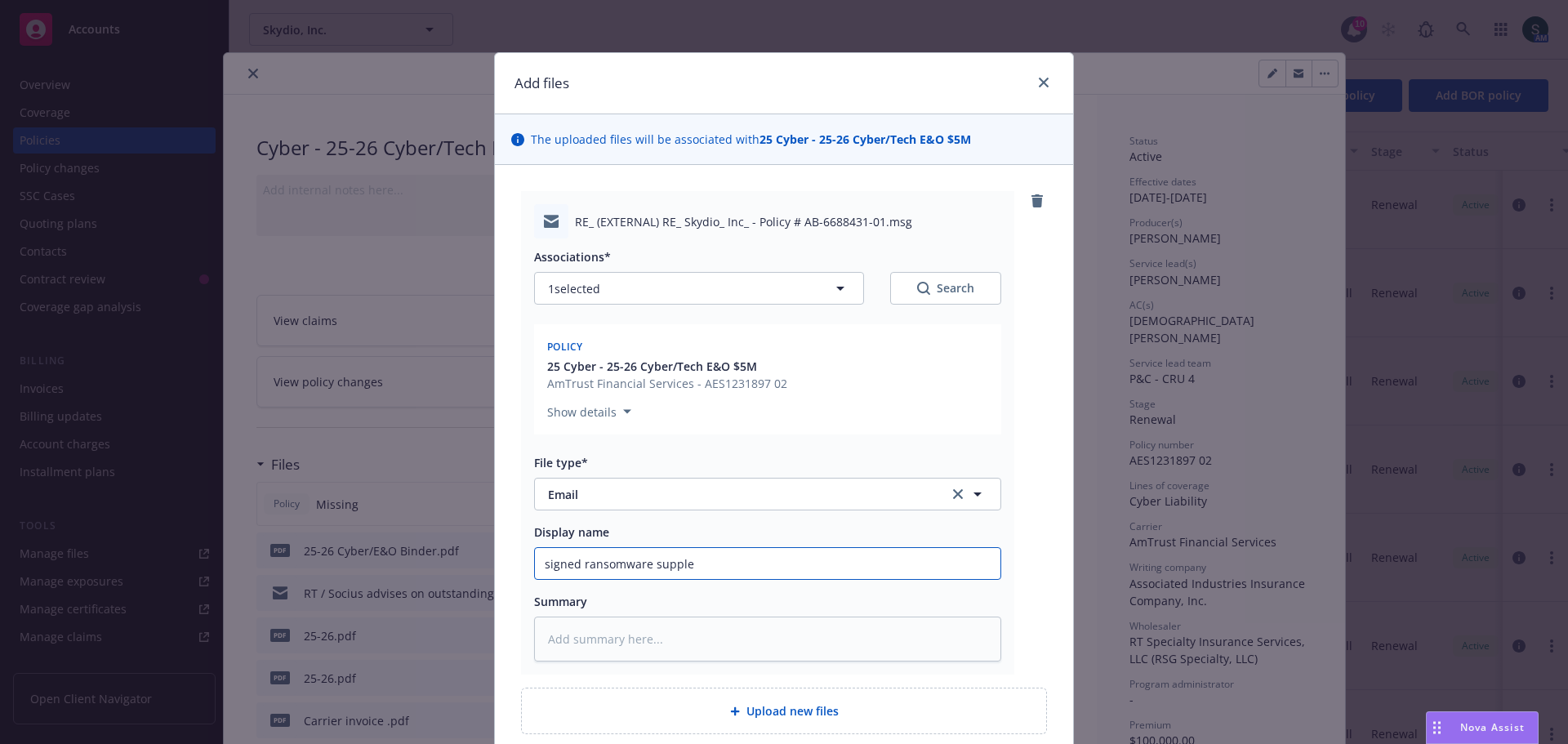
type input "signed ransomware supplem"
type textarea "x"
type input "signed ransomware suppleme"
type textarea "x"
type input "signed ransomware supplemen"
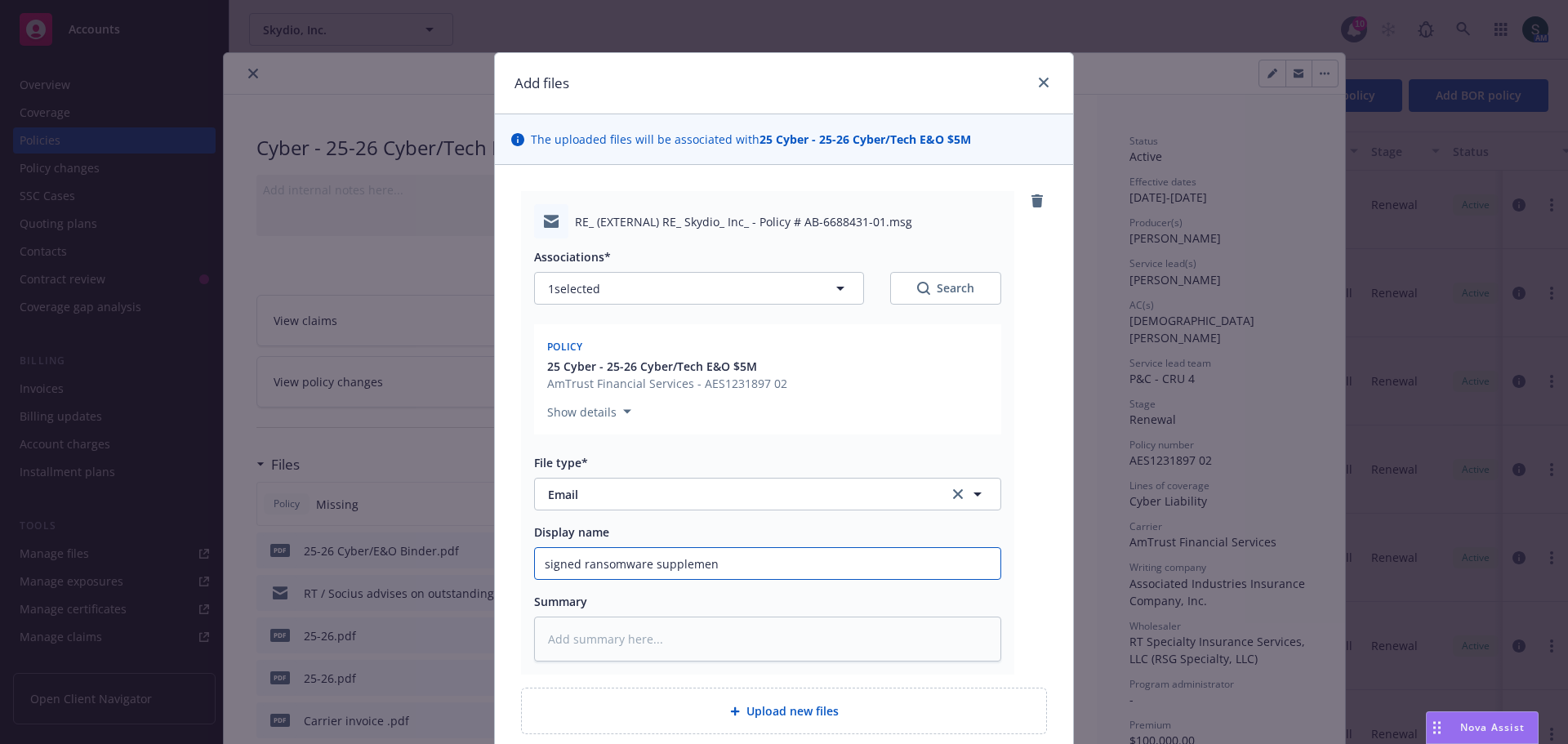
type textarea "x"
type input "signed ransomware supplement"
type textarea "x"
type input "signed ransomware supplementa"
type textarea "x"
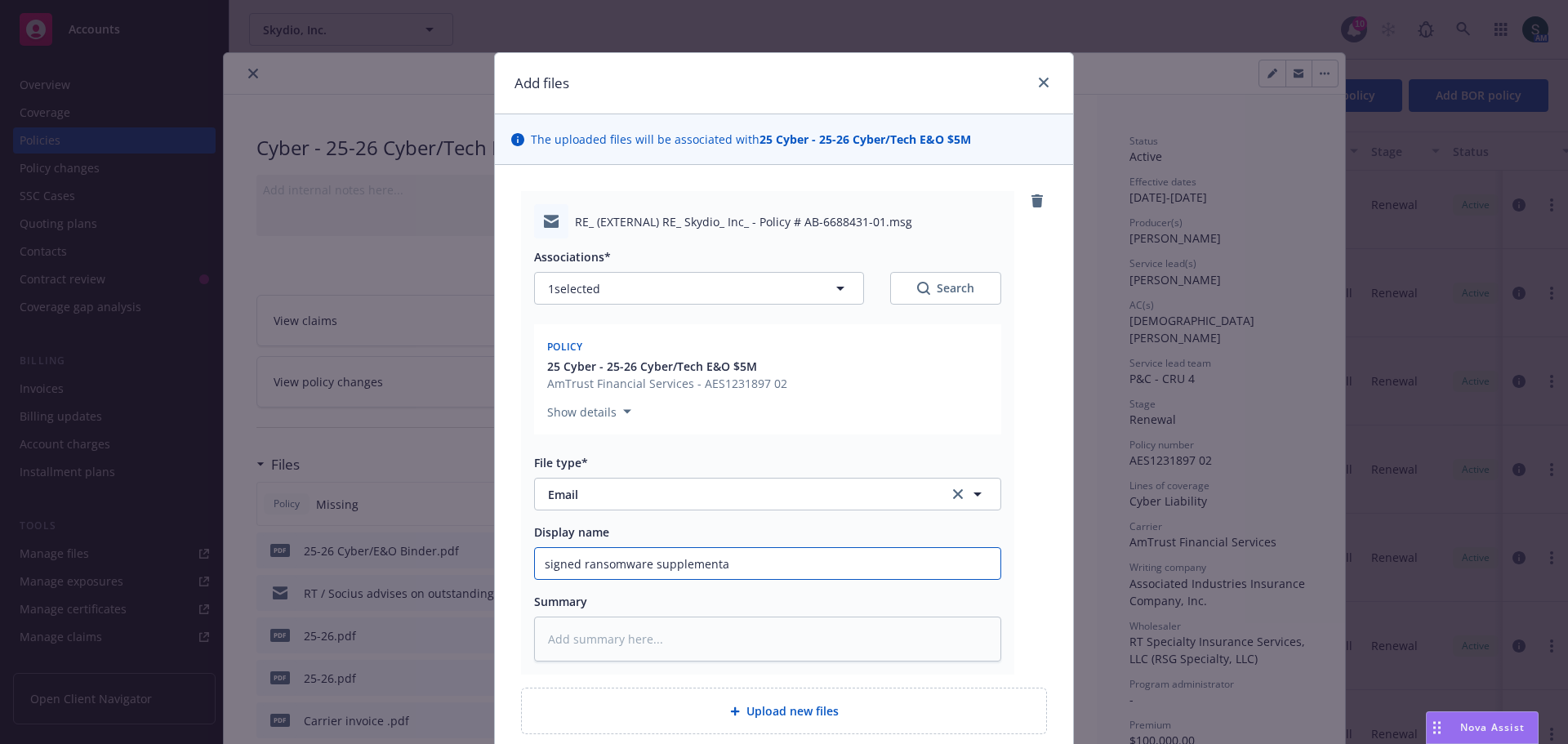
type input "signed ransomware supplemental"
type textarea "x"
type input "signed ransomware supplemental"
type textarea "x"
type input "signed ransomware supplemental a"
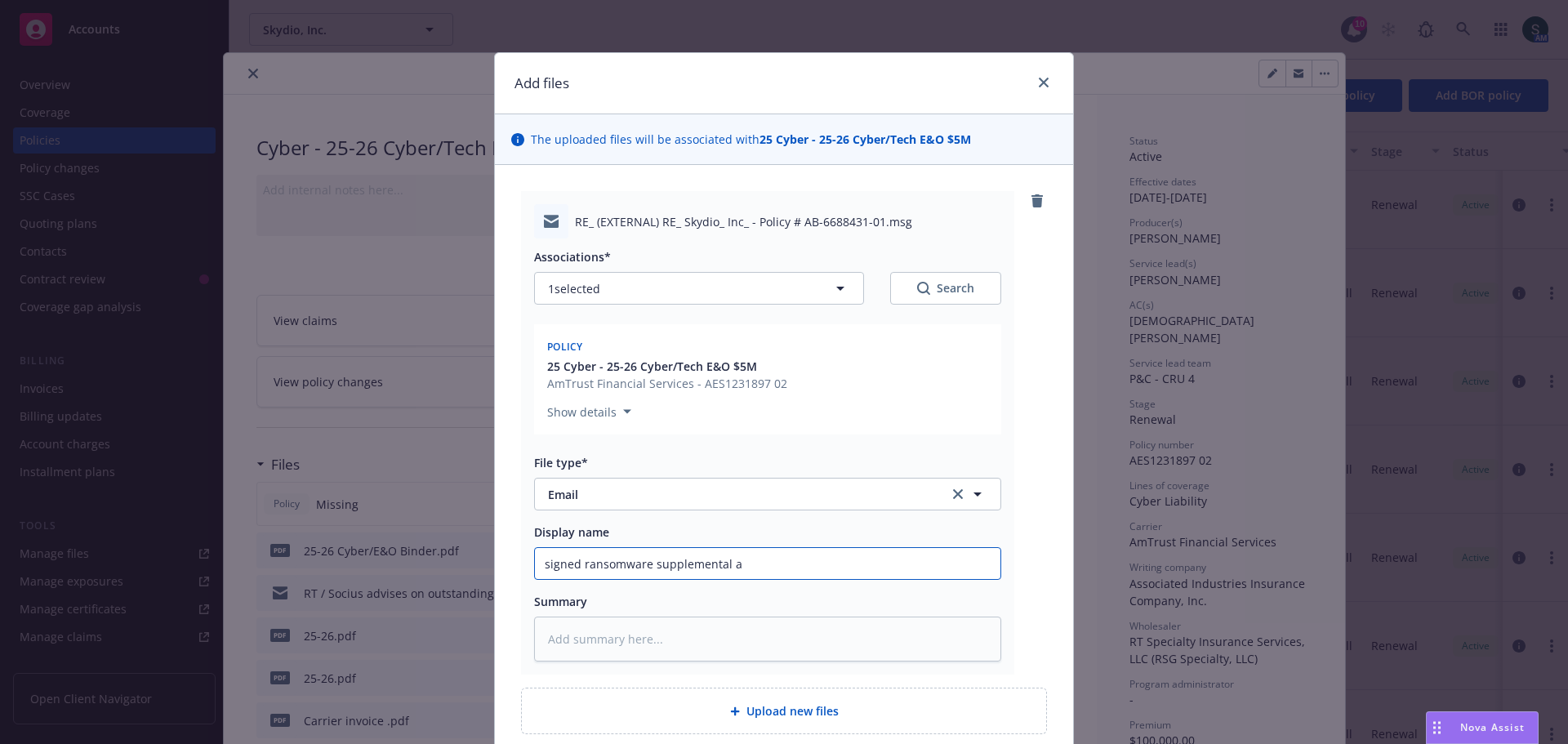
type textarea "x"
type input "signed ransomware supplemental ap"
type textarea "x"
type input "signed ransomware supplemental app"
type textarea "x"
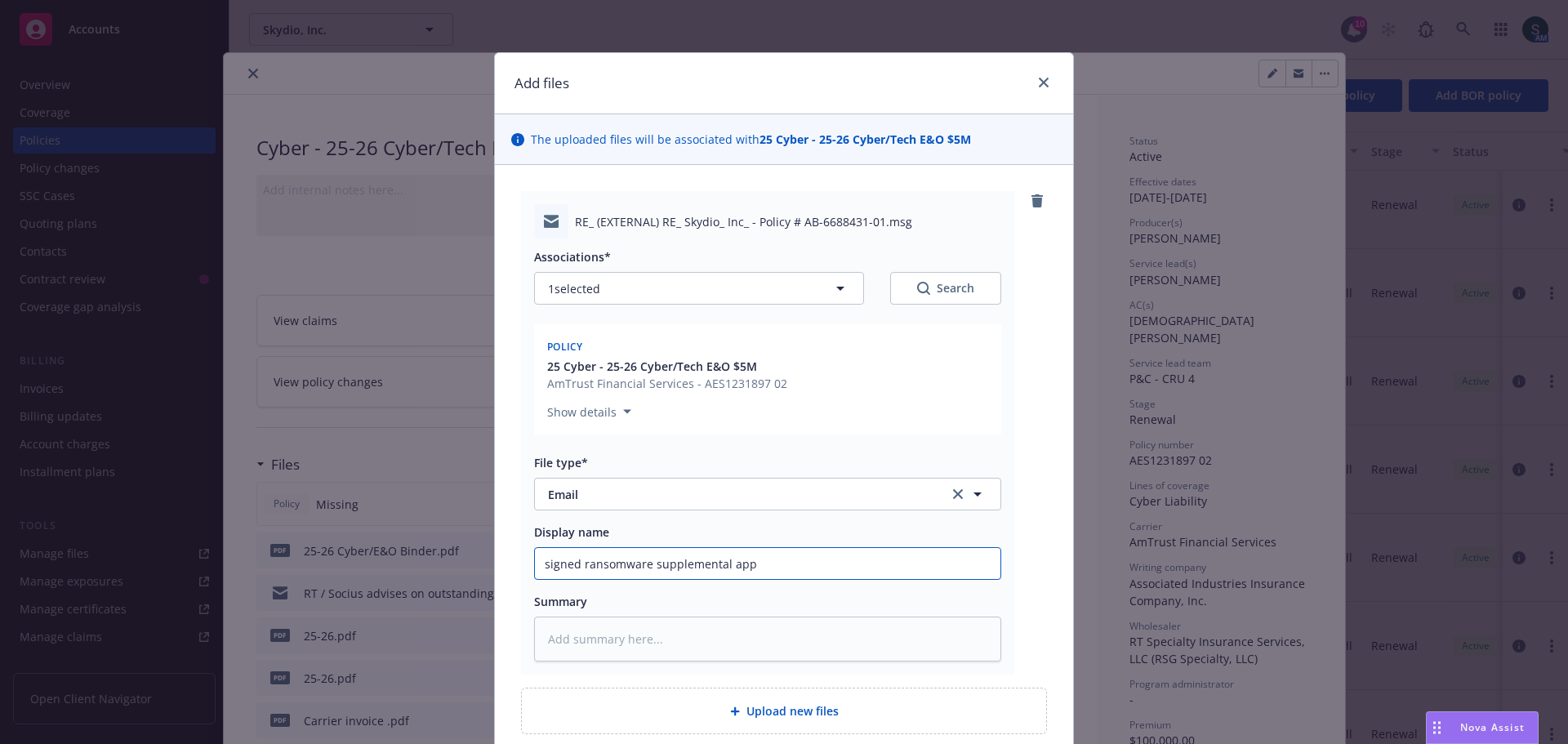
type input "signed ransomware supplemental app"
type textarea "x"
type input "signed ransomware supplemental app s"
type textarea "x"
type input "signed ransomware supplemental app se"
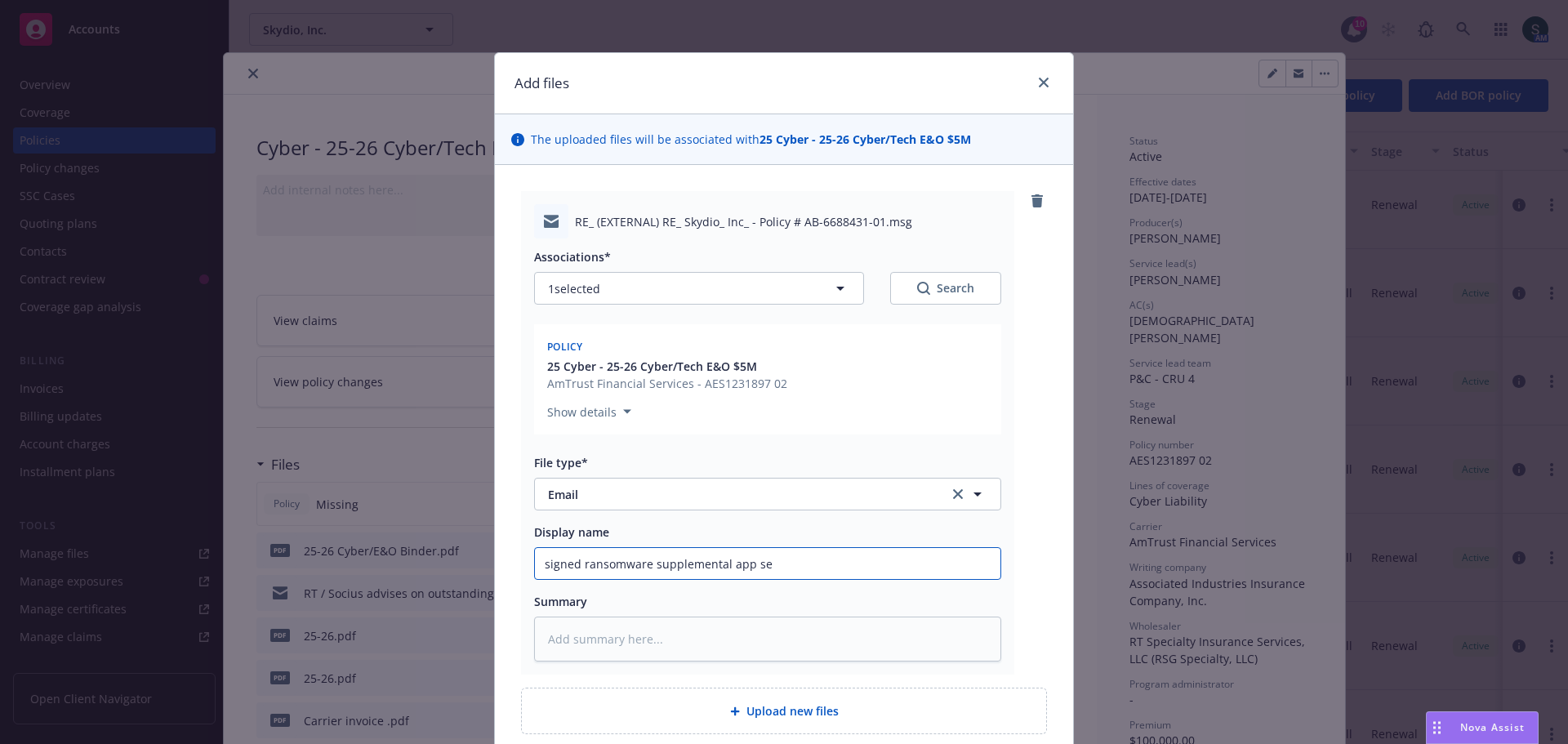
type textarea "x"
type input "signed ransomware supplemental app sen"
type textarea "x"
type input "signed ransomware supplemental app sent"
type textarea "x"
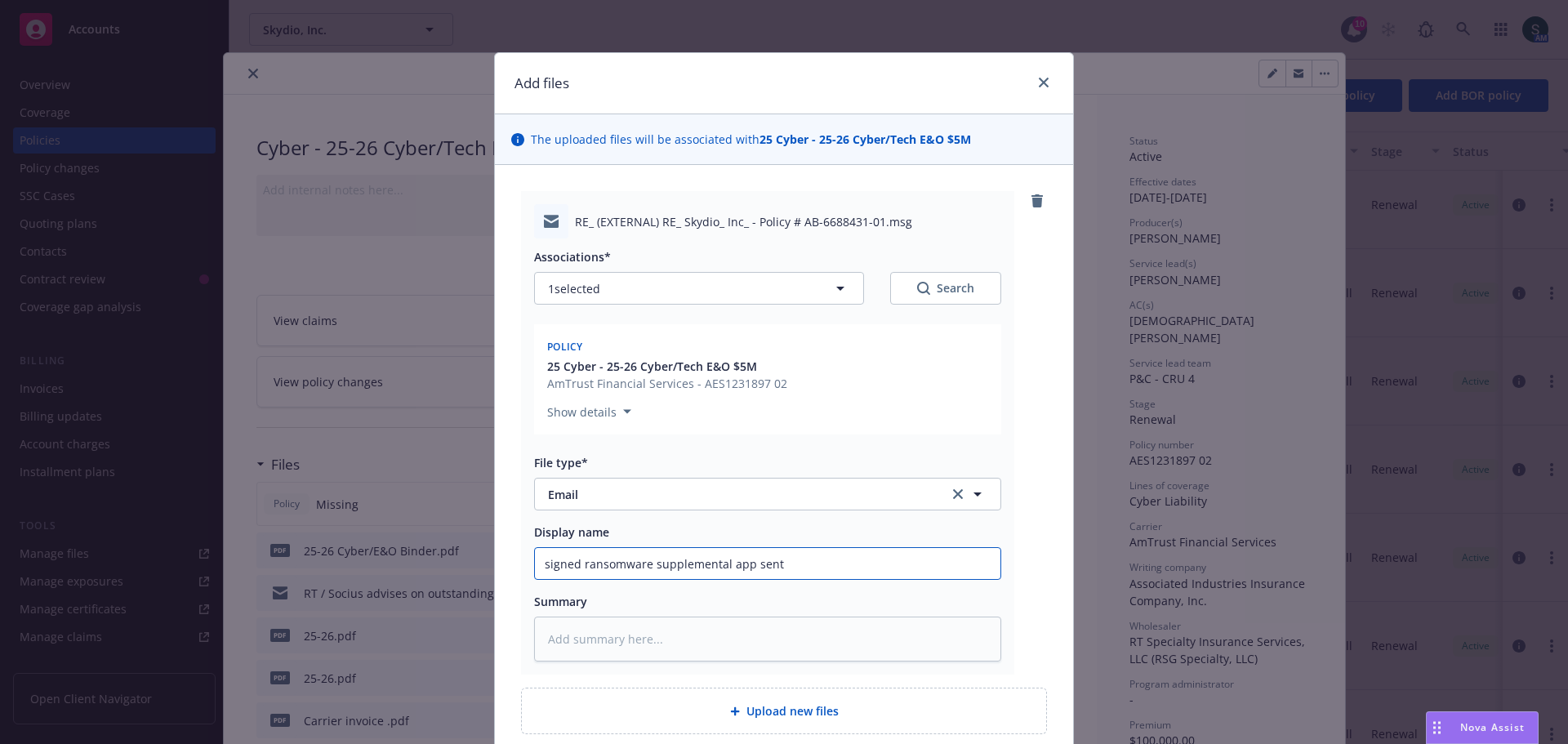
type input "signed ransomware supplemental app sent"
type textarea "x"
type input "signed ransomware supplemental app sent t"
type textarea "x"
type input "signed ransomware supplemental app sent to"
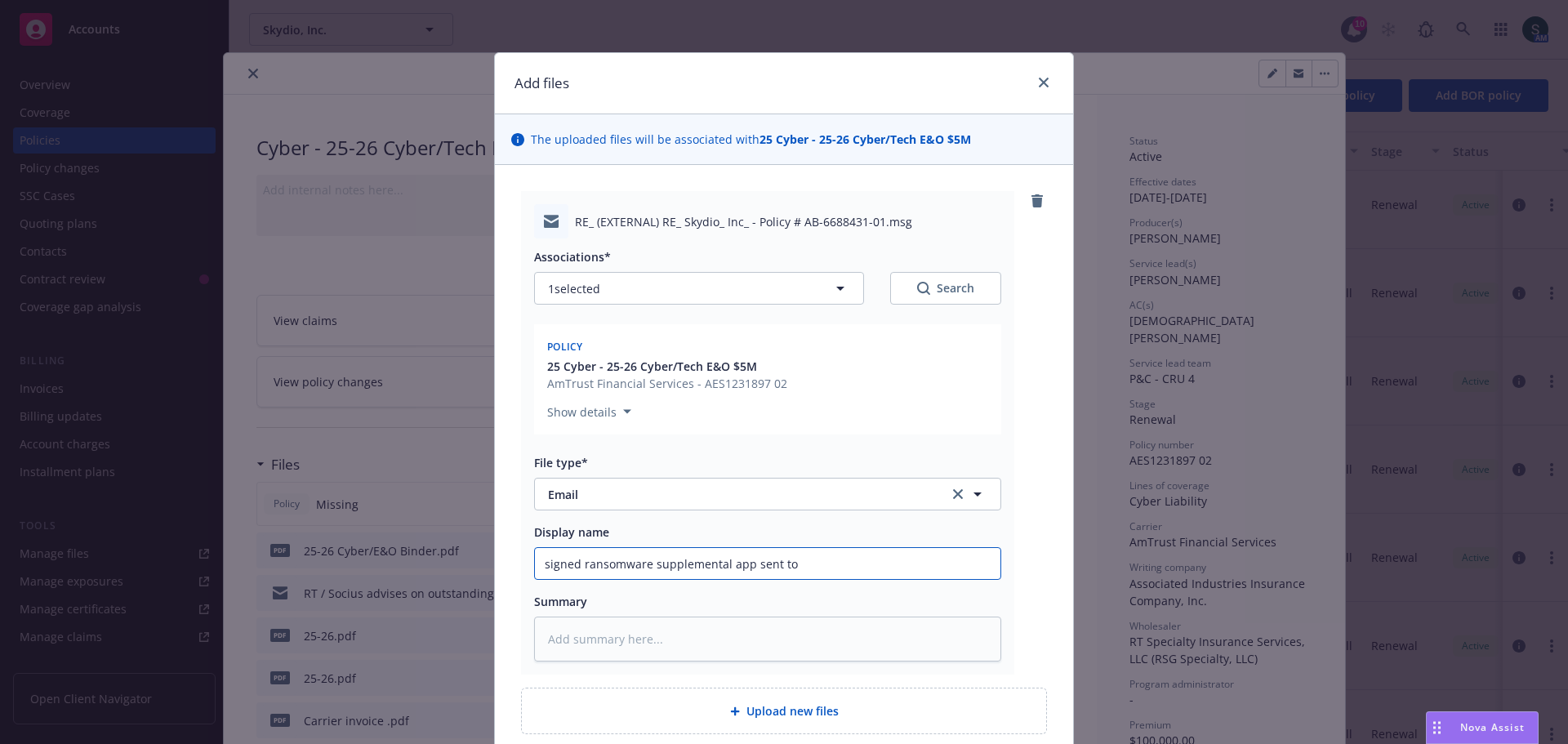
type textarea "x"
type input "signed ransomware supplemental app sent to"
type textarea "x"
type input "signed ransomware supplemental app sent to R"
type textarea "x"
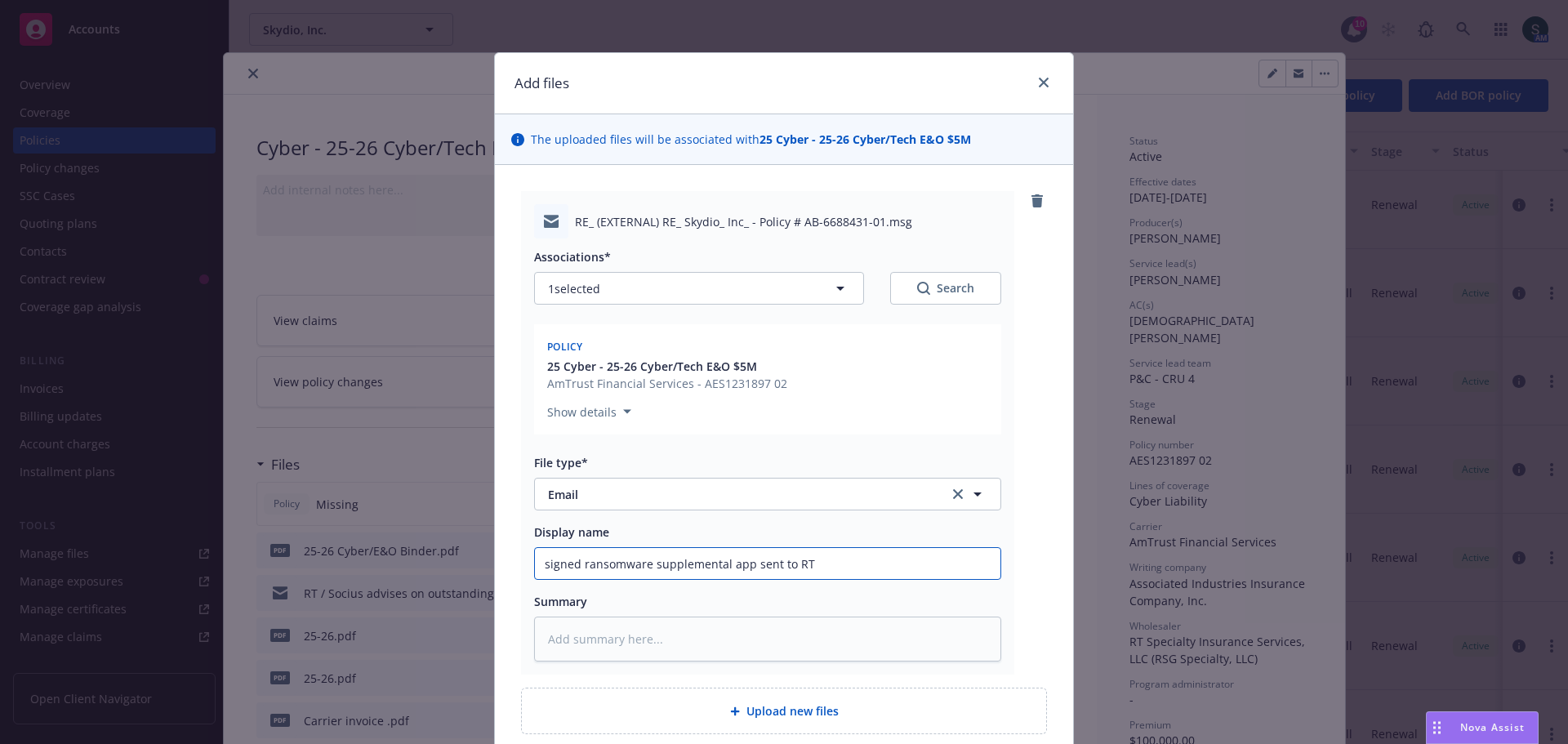
scroll to position [142, 0]
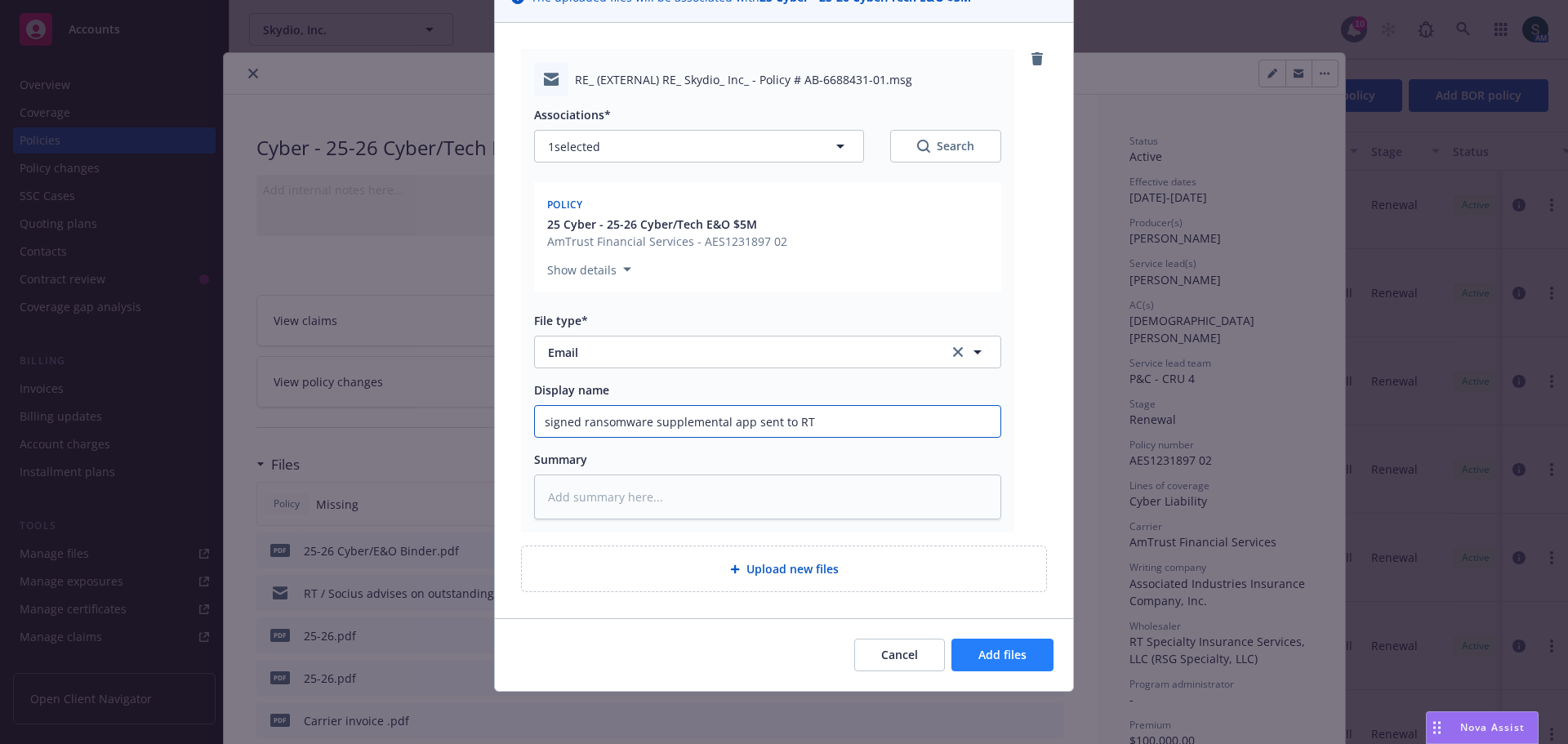
type input "signed ransomware supplemental app sent to RT"
click at [990, 515] on span "Add files" at bounding box center [1003, 655] width 48 height 16
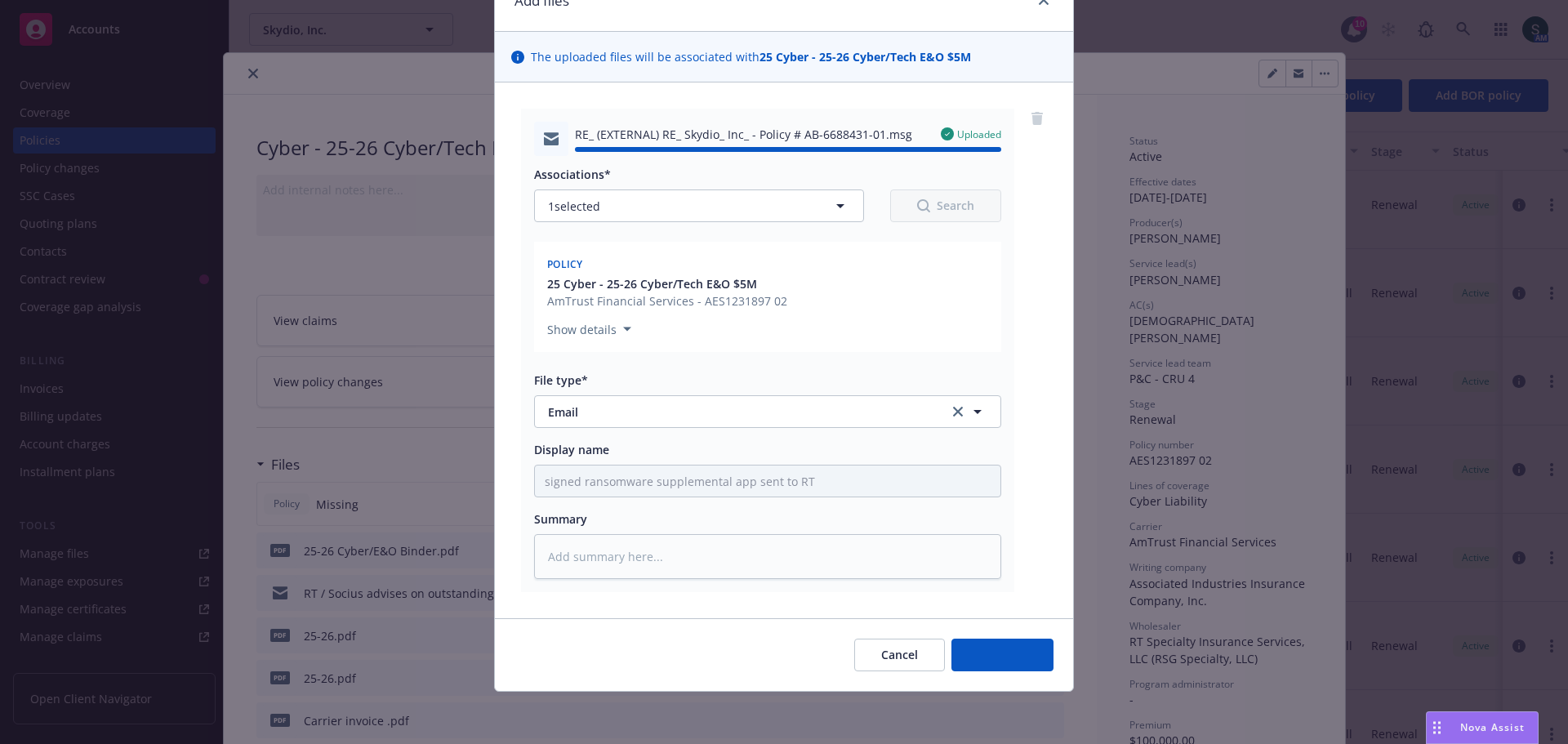
type textarea "x"
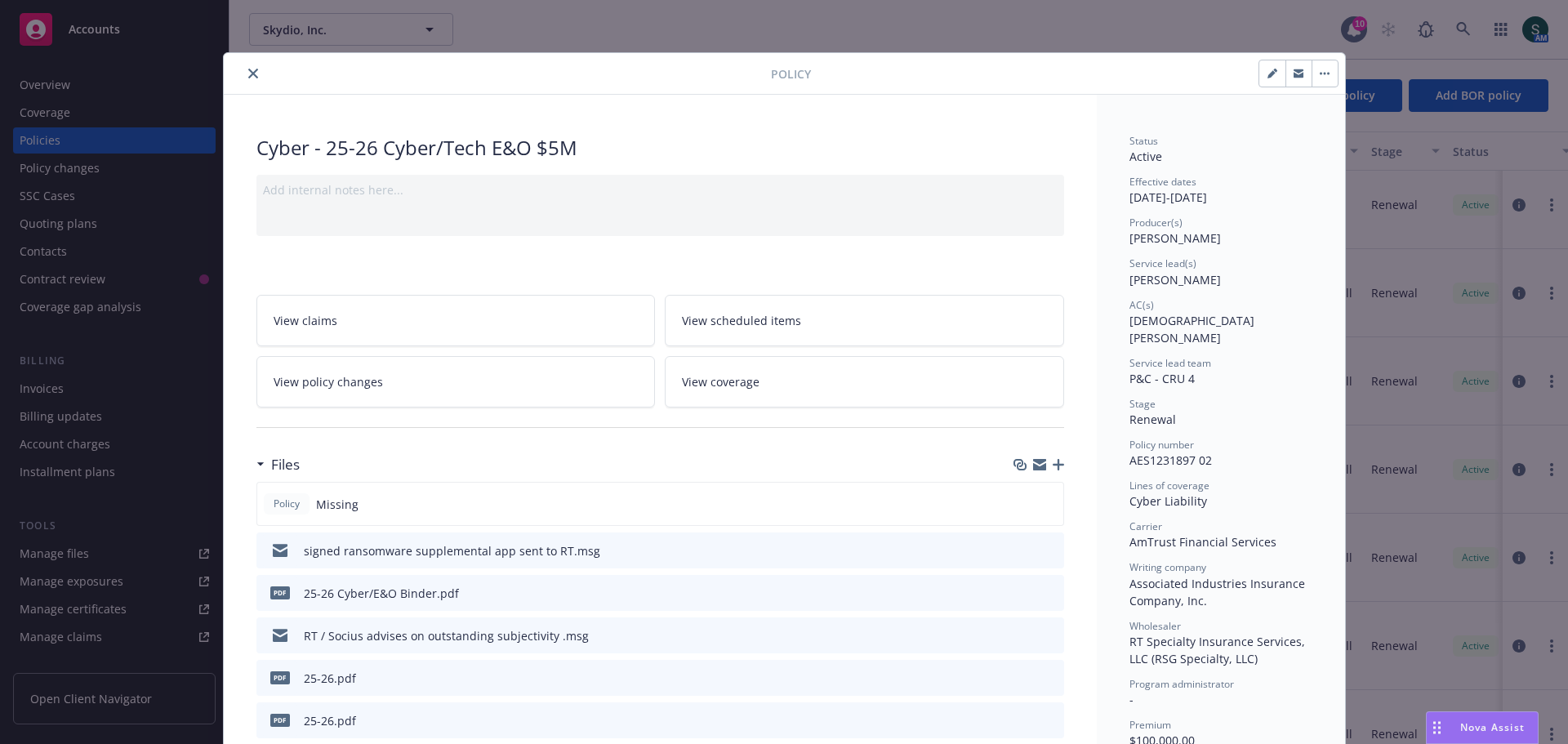
click at [250, 72] on icon "close" at bounding box center [253, 74] width 10 height 10
